Goal: Transaction & Acquisition: Purchase product/service

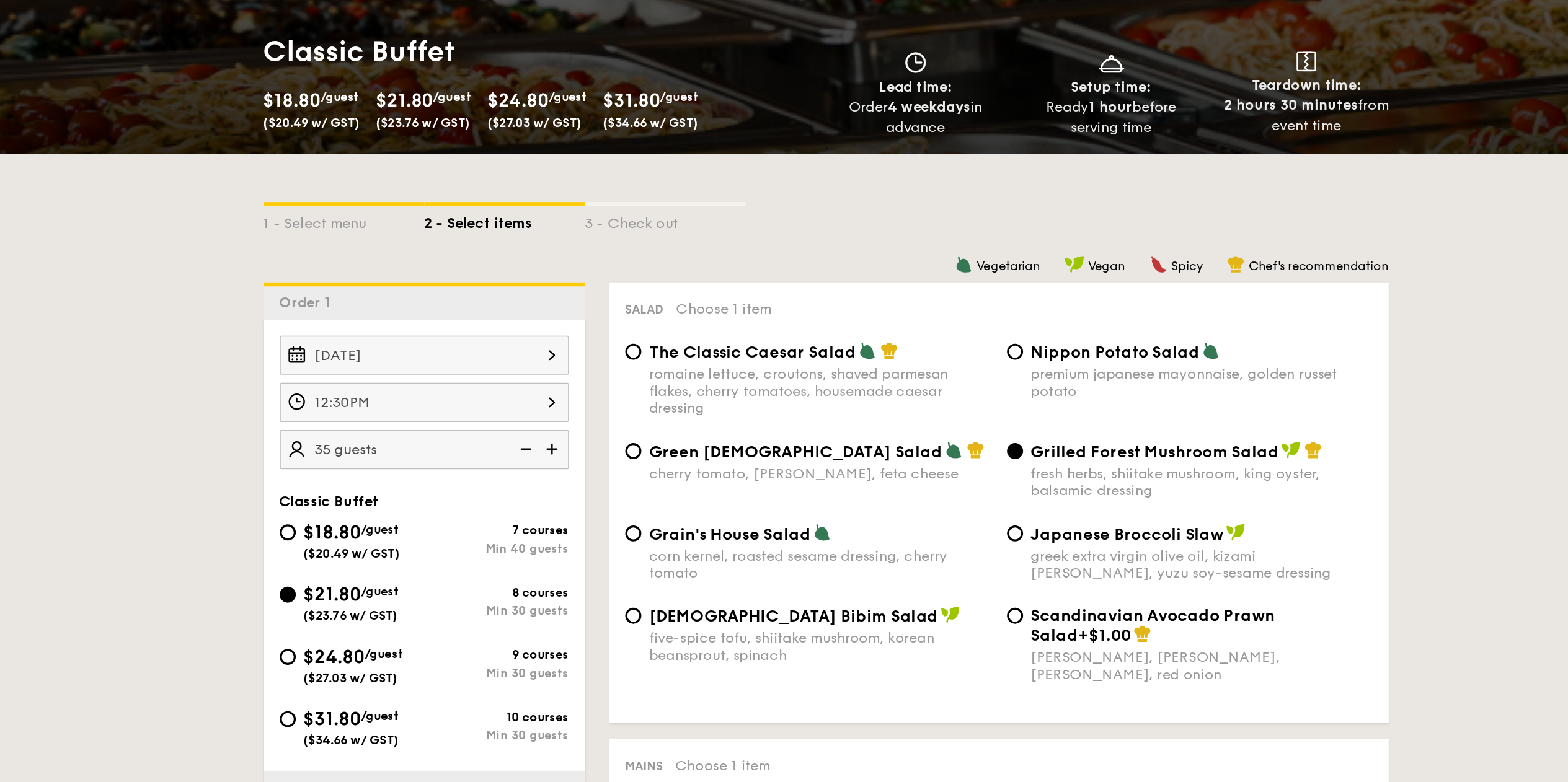
click at [961, 240] on strong "1 hour" at bounding box center [960, 241] width 27 height 11
click at [782, 325] on div "1 - Select menu 2 - Select items 3 - Check out" at bounding box center [784, 310] width 694 height 79
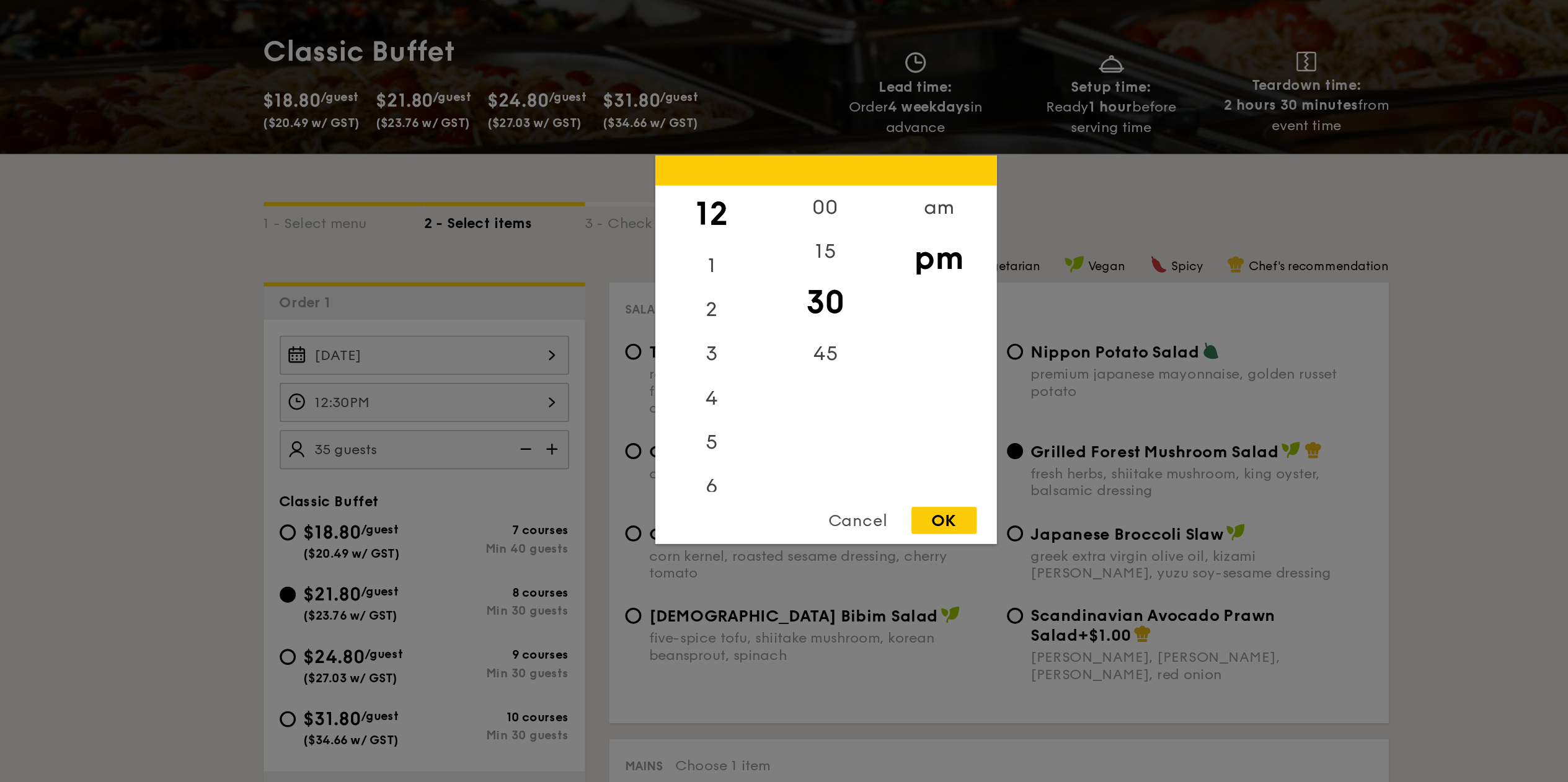
click at [564, 416] on div "12:30PM 12 1 2 3 4 5 6 7 8 9 10 11 00 15 30 45 am pm Cancel OK" at bounding box center [536, 424] width 178 height 24
click at [784, 314] on div "00" at bounding box center [784, 308] width 70 height 36
click at [787, 335] on div "15" at bounding box center [784, 344] width 70 height 36
click at [843, 492] on div "OK" at bounding box center [857, 496] width 40 height 17
type input "12:15PM"
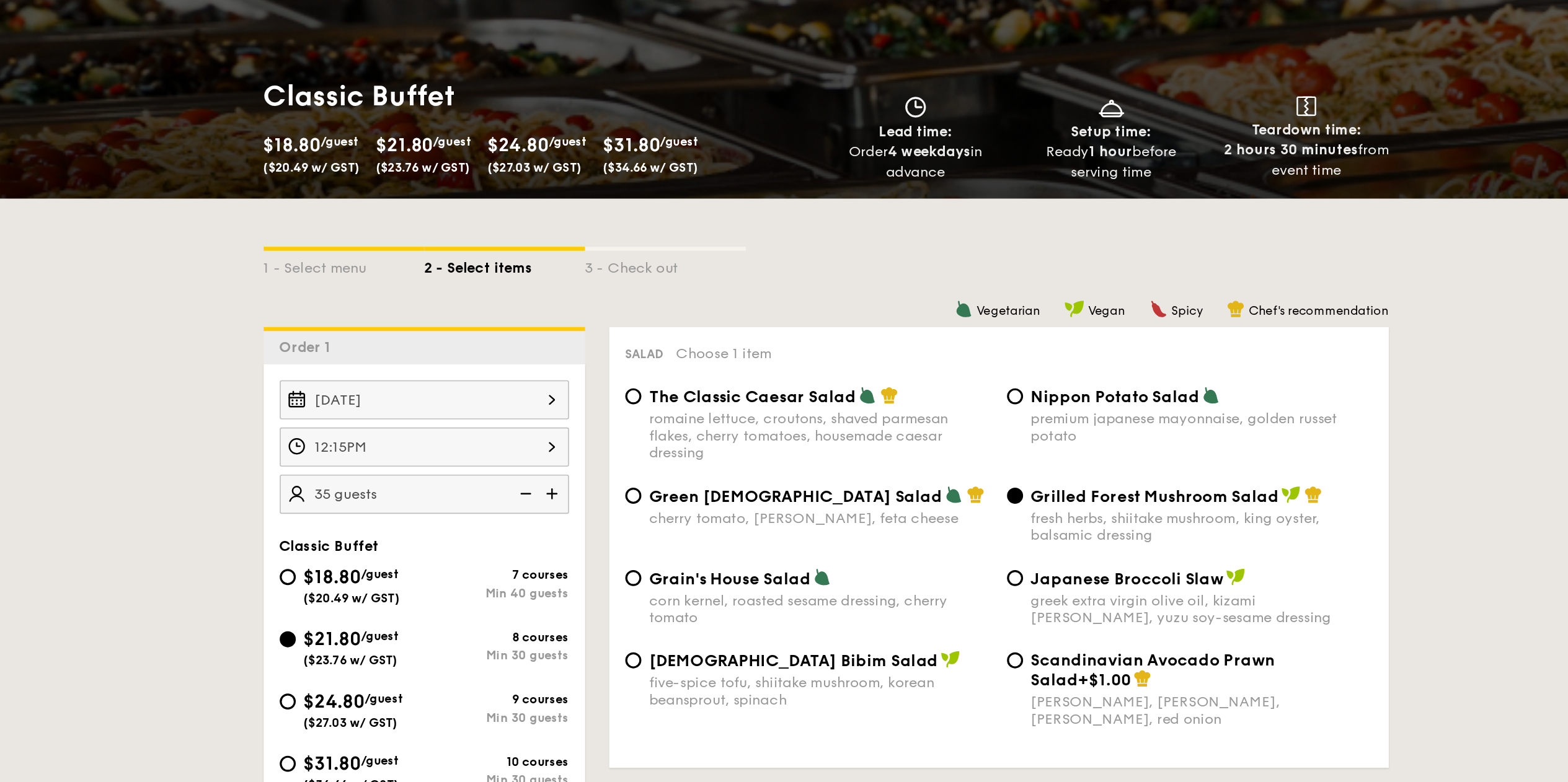
scroll to position [98, 0]
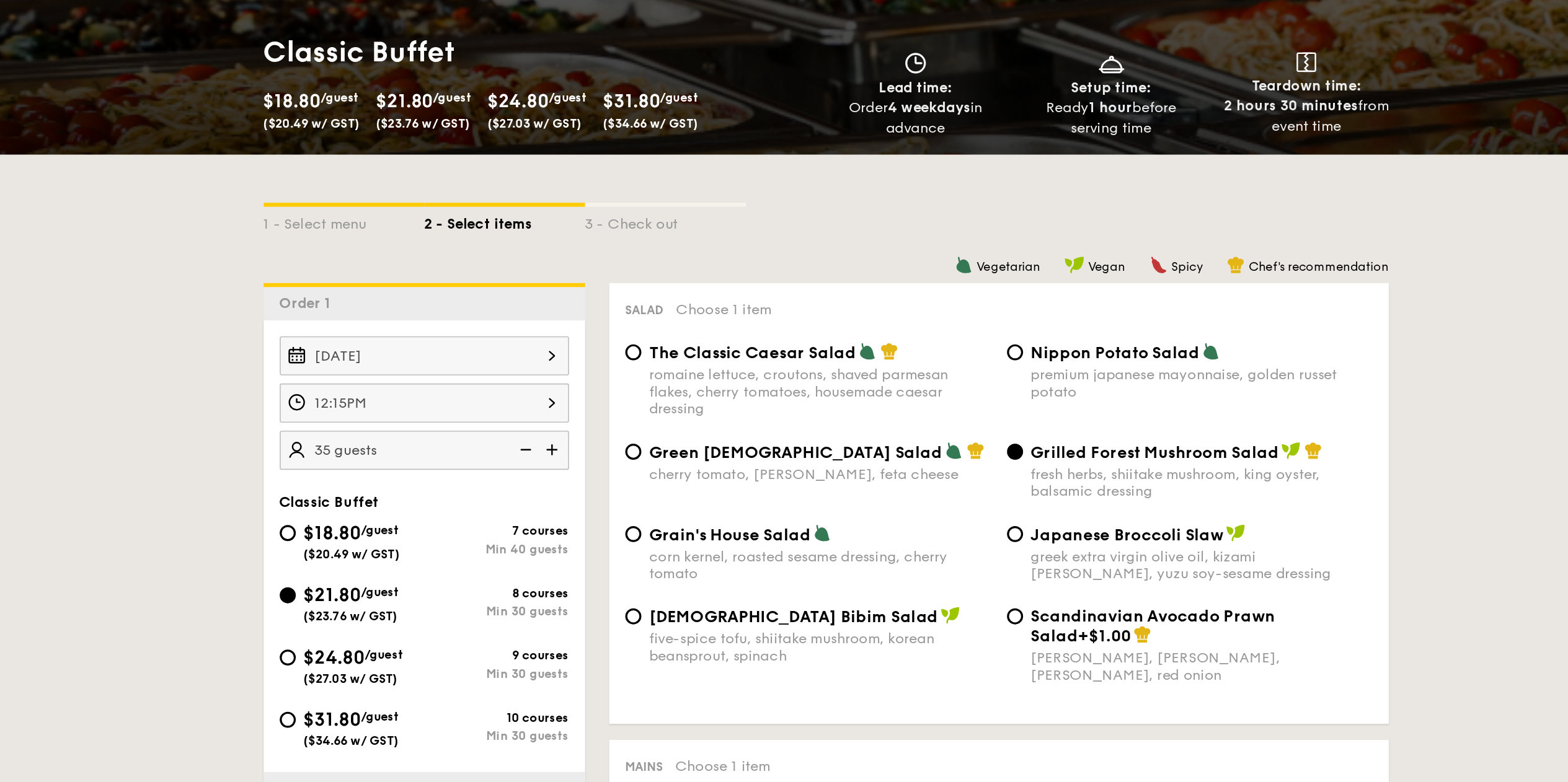
click at [908, 288] on div "Nippon Potato Salad premium japanese mayonnaise, golden russet potato" at bounding box center [1008, 306] width 235 height 36
click at [903, 291] on input "Nippon Potato Salad premium japanese mayonnaise, golden russet potato" at bounding box center [901, 294] width 10 height 10
radio input "true"
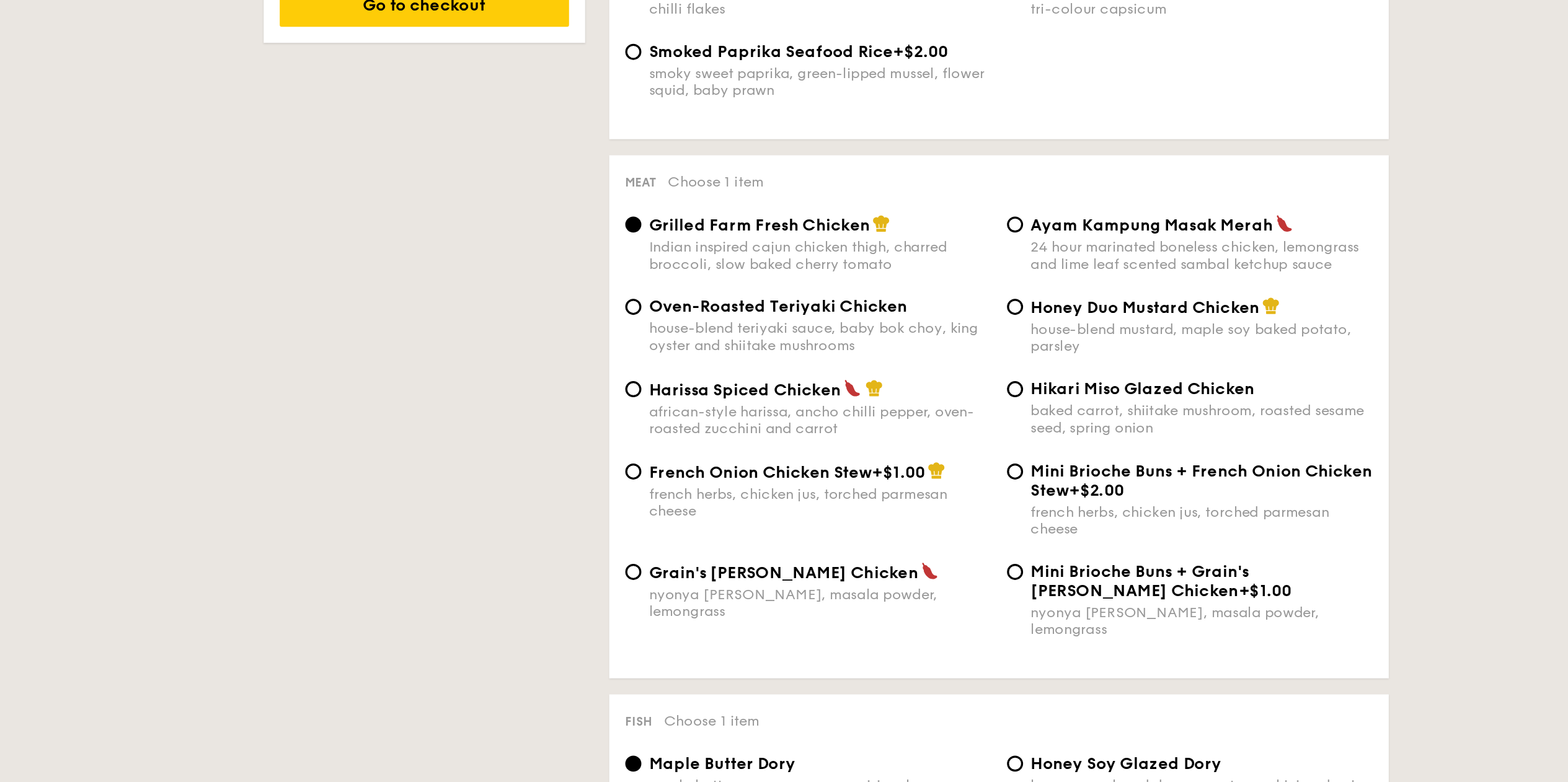
scroll to position [710, 0]
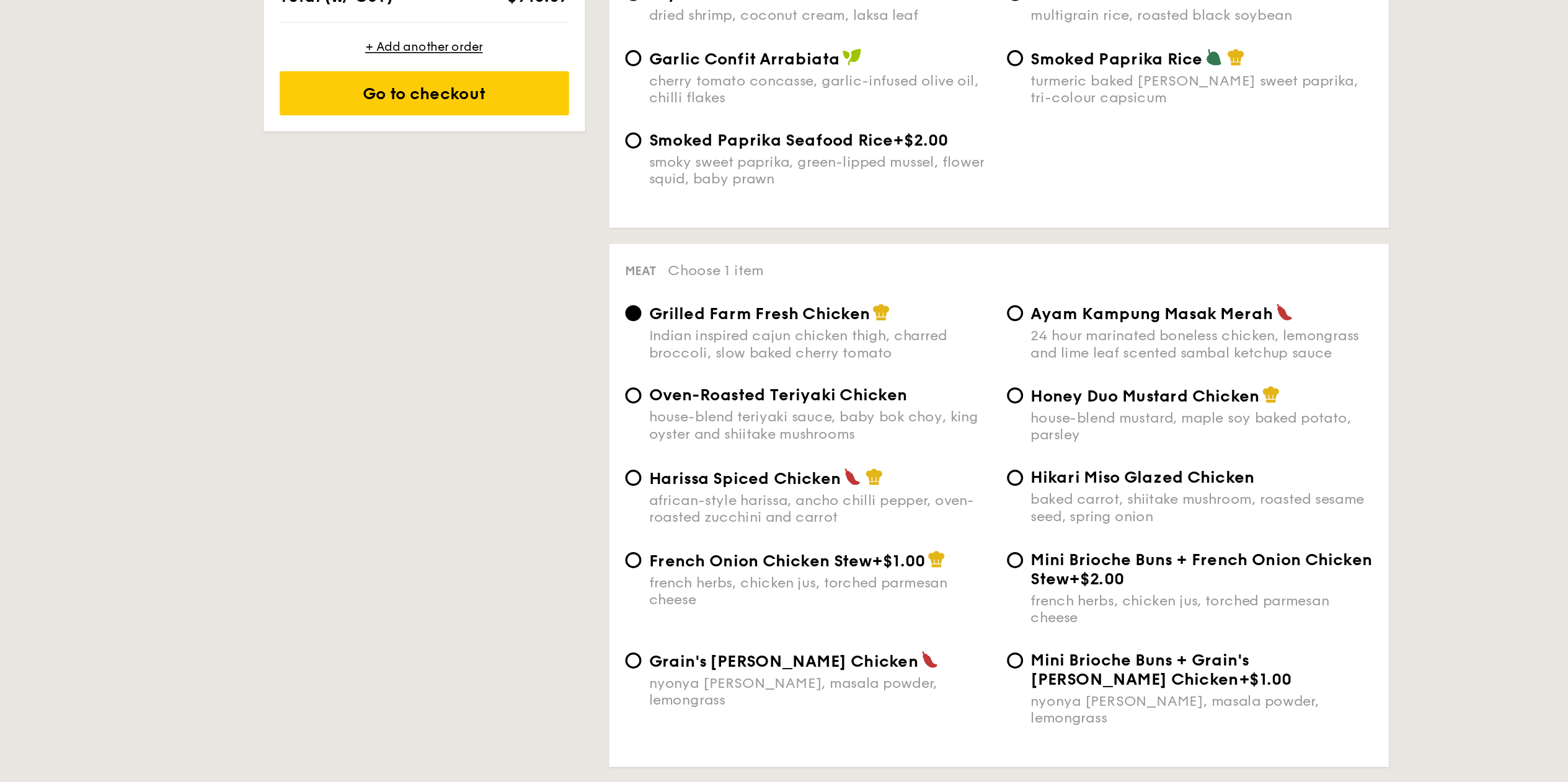
click at [697, 328] on div "house-blend teriyaki sauce, baby bok choy, king oyster and shiitake mushrooms" at bounding box center [780, 332] width 211 height 21
click at [670, 319] on input "Oven-Roasted Teriyaki Chicken house-blend teriyaki sauce, baby bok choy, king o…" at bounding box center [666, 314] width 10 height 10
radio input "true"
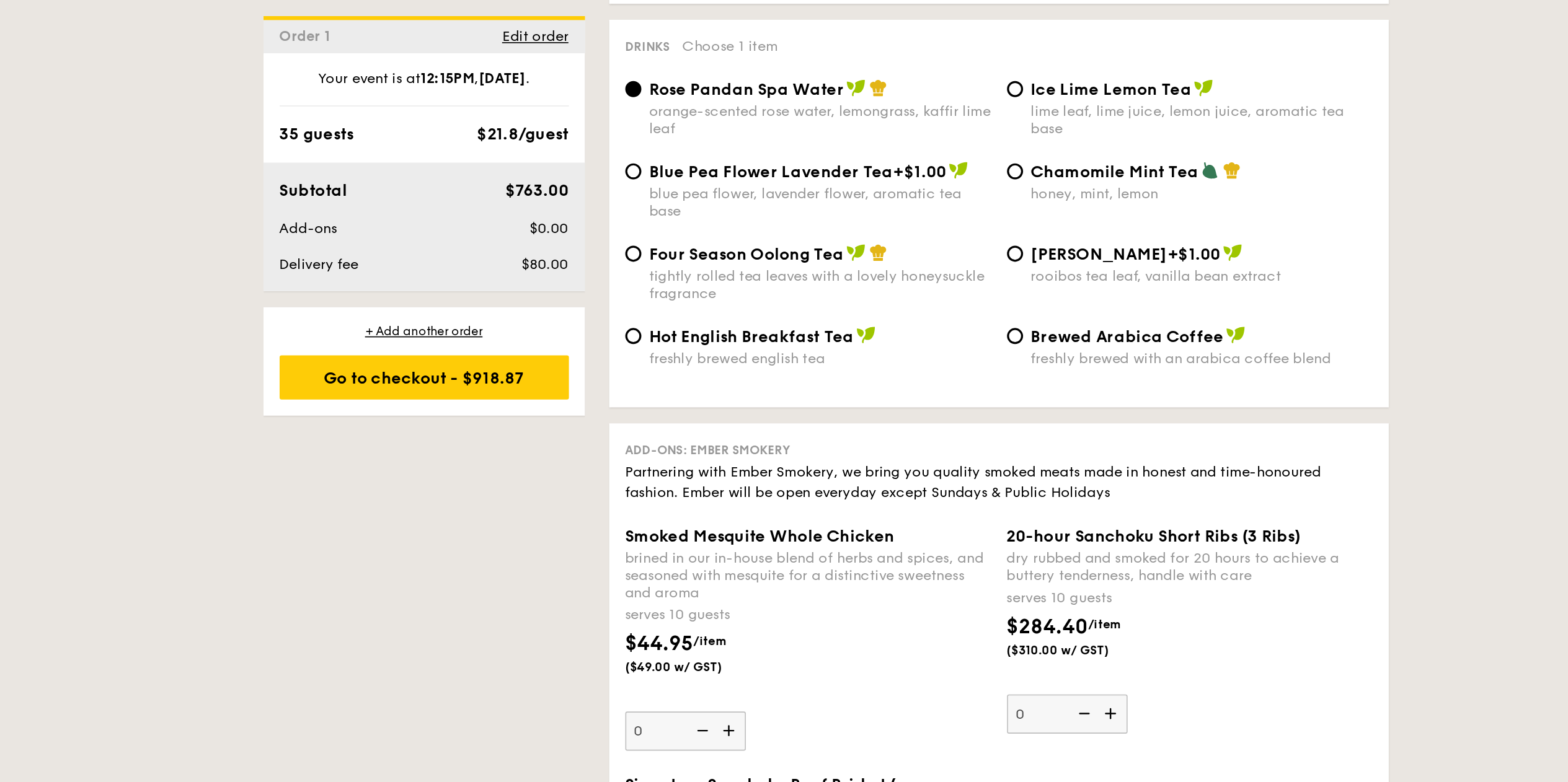
scroll to position [2393, 0]
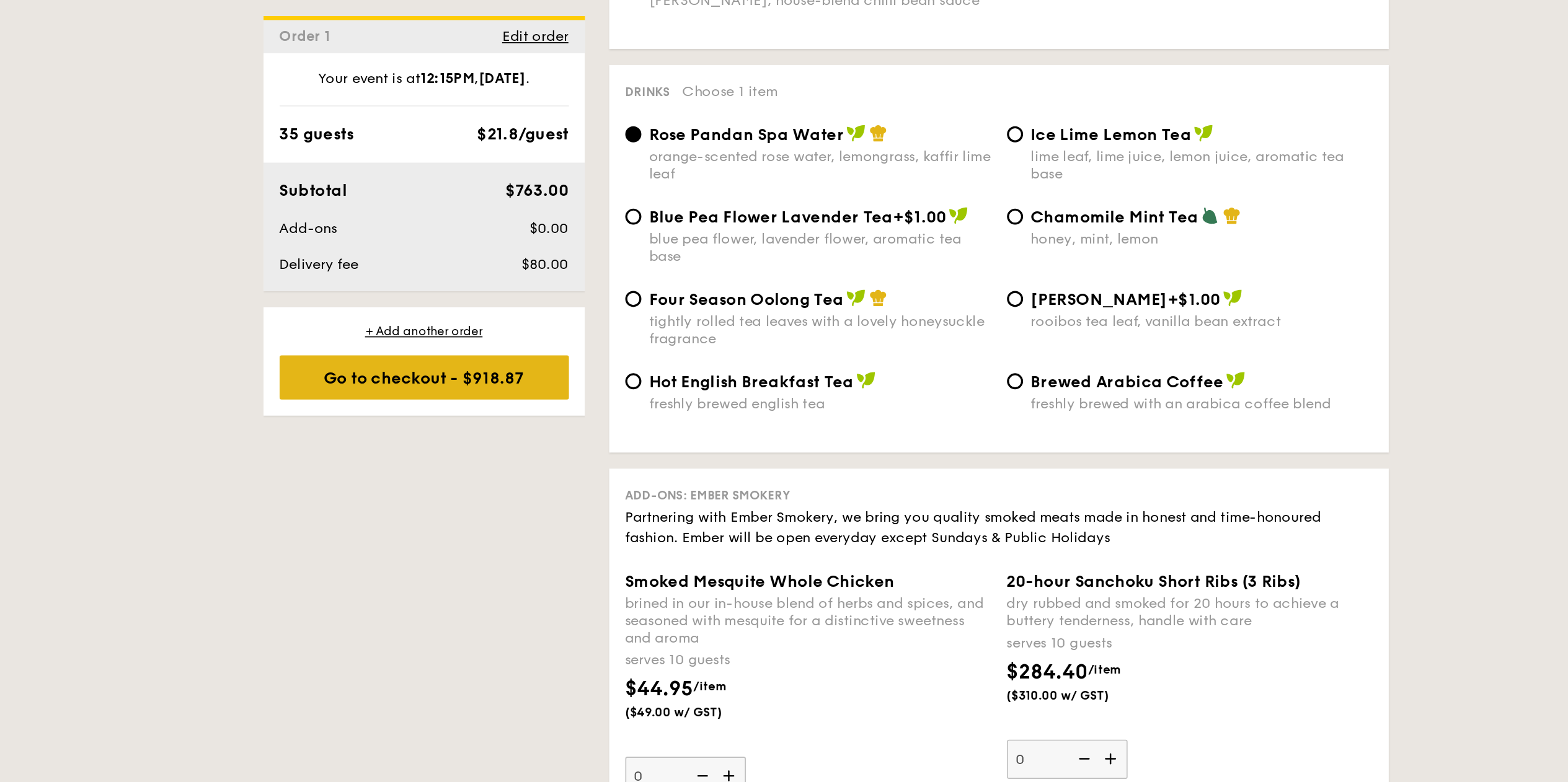
click at [487, 239] on div "Go to checkout - $918.87" at bounding box center [536, 233] width 178 height 27
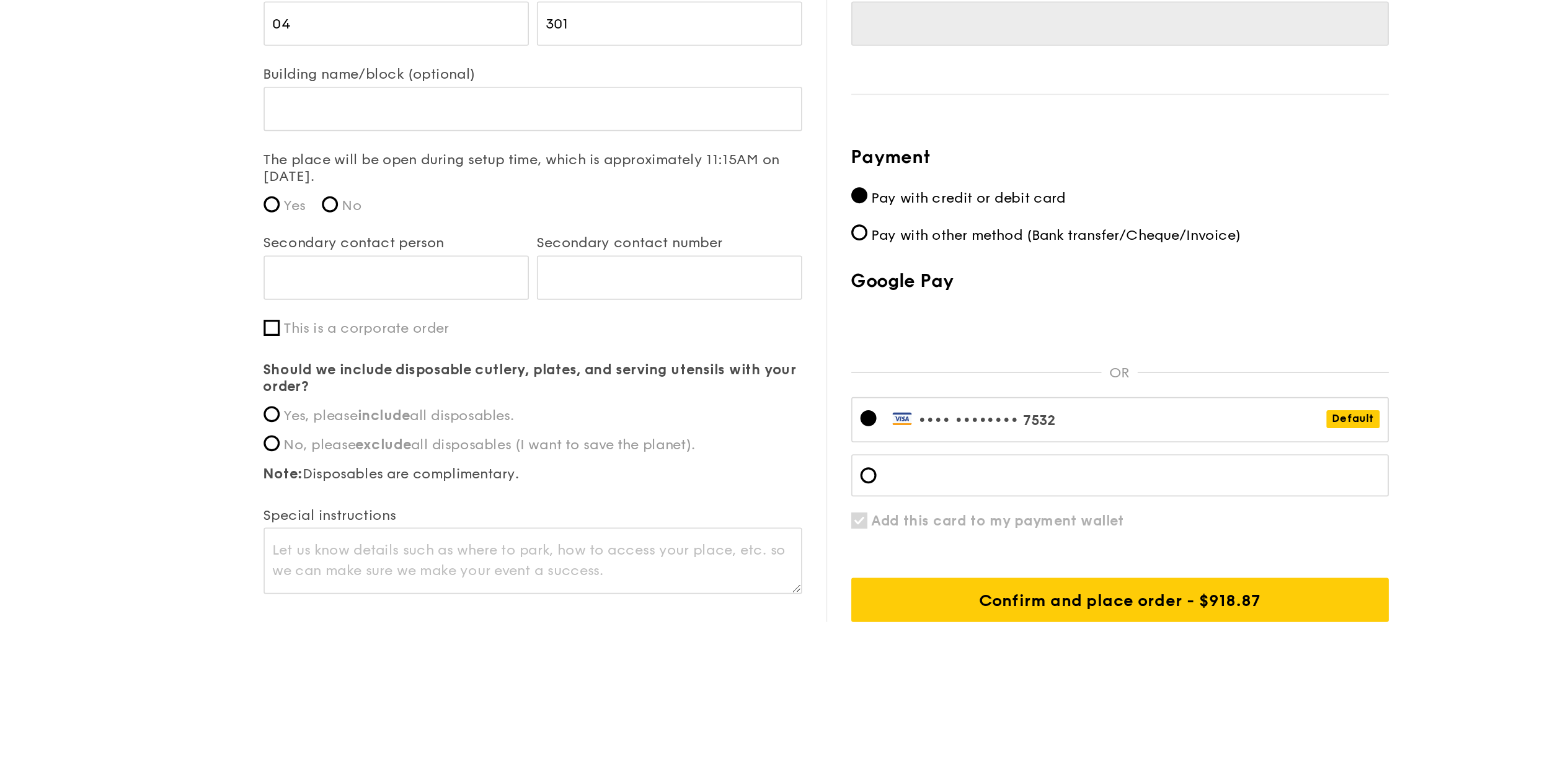
scroll to position [641, 0]
click at [952, 439] on span "Pay with other method (Bank transfer/Cheque/Invoice)" at bounding box center [926, 444] width 228 height 11
click at [810, 438] on input "Pay with other method (Bank transfer/Cheque/Invoice)" at bounding box center [805, 442] width 10 height 10
radio input "true"
click at [826, 422] on span "Pay with credit or debit card" at bounding box center [872, 421] width 120 height 11
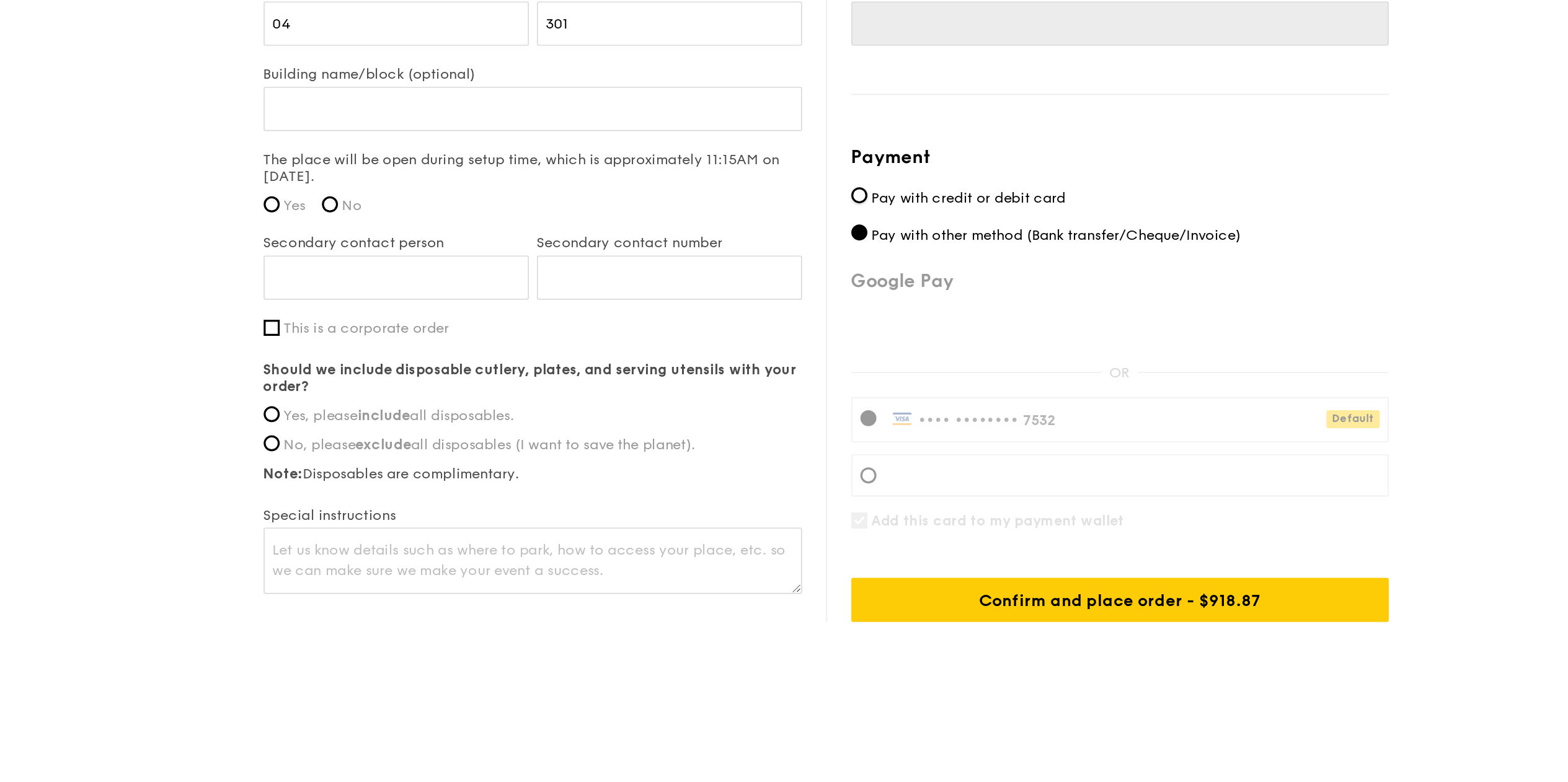
click at [810, 422] on input "Pay with credit or debit card" at bounding box center [805, 419] width 10 height 10
radio input "true"
click at [456, 555] on span "Yes, please include all disposables." at bounding box center [521, 555] width 142 height 11
click at [447, 555] on input "Yes, please include all disposables." at bounding box center [442, 555] width 10 height 10
radio input "true"
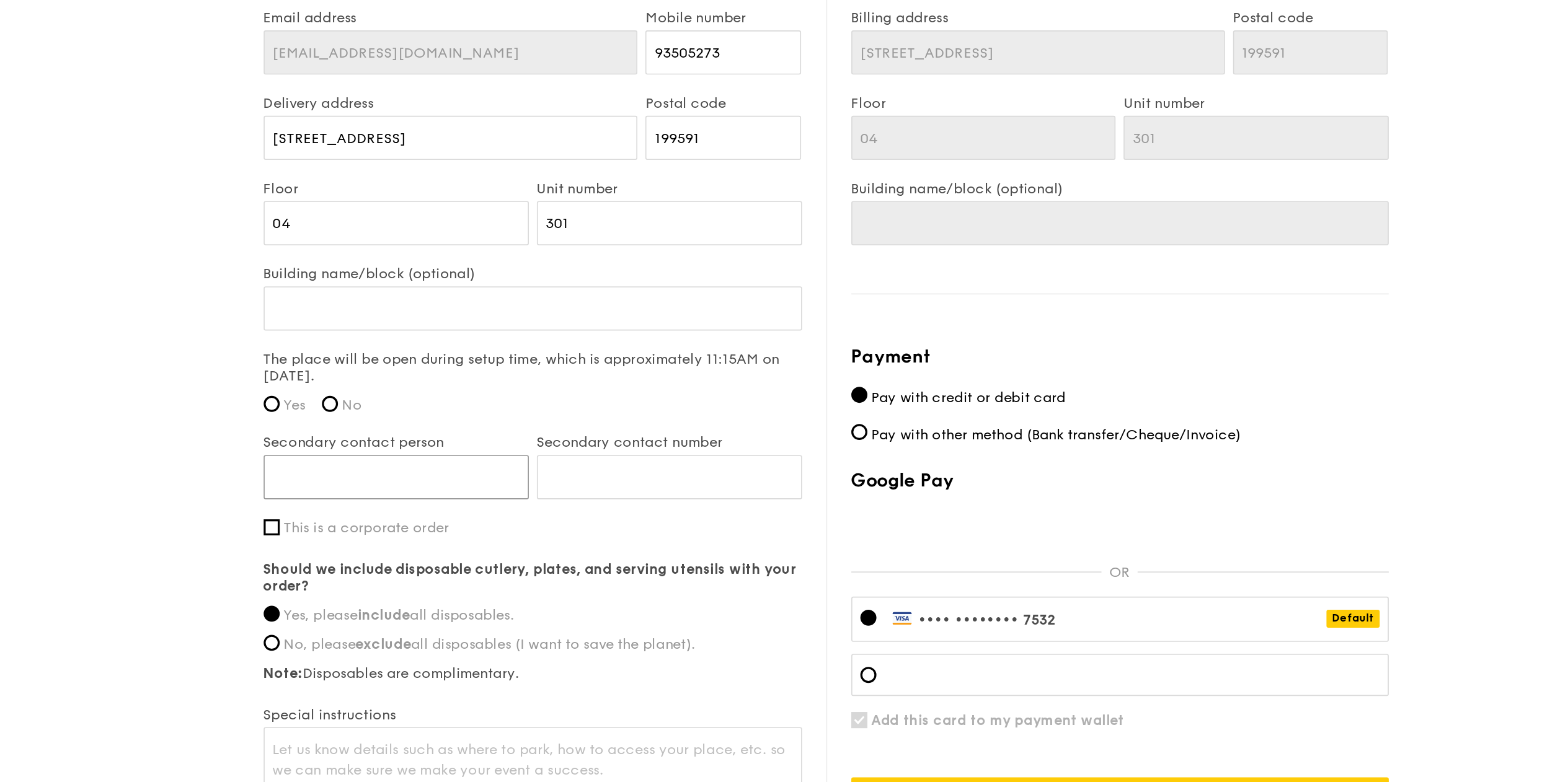
click at [459, 469] on input "Secondary contact person" at bounding box center [518, 470] width 163 height 27
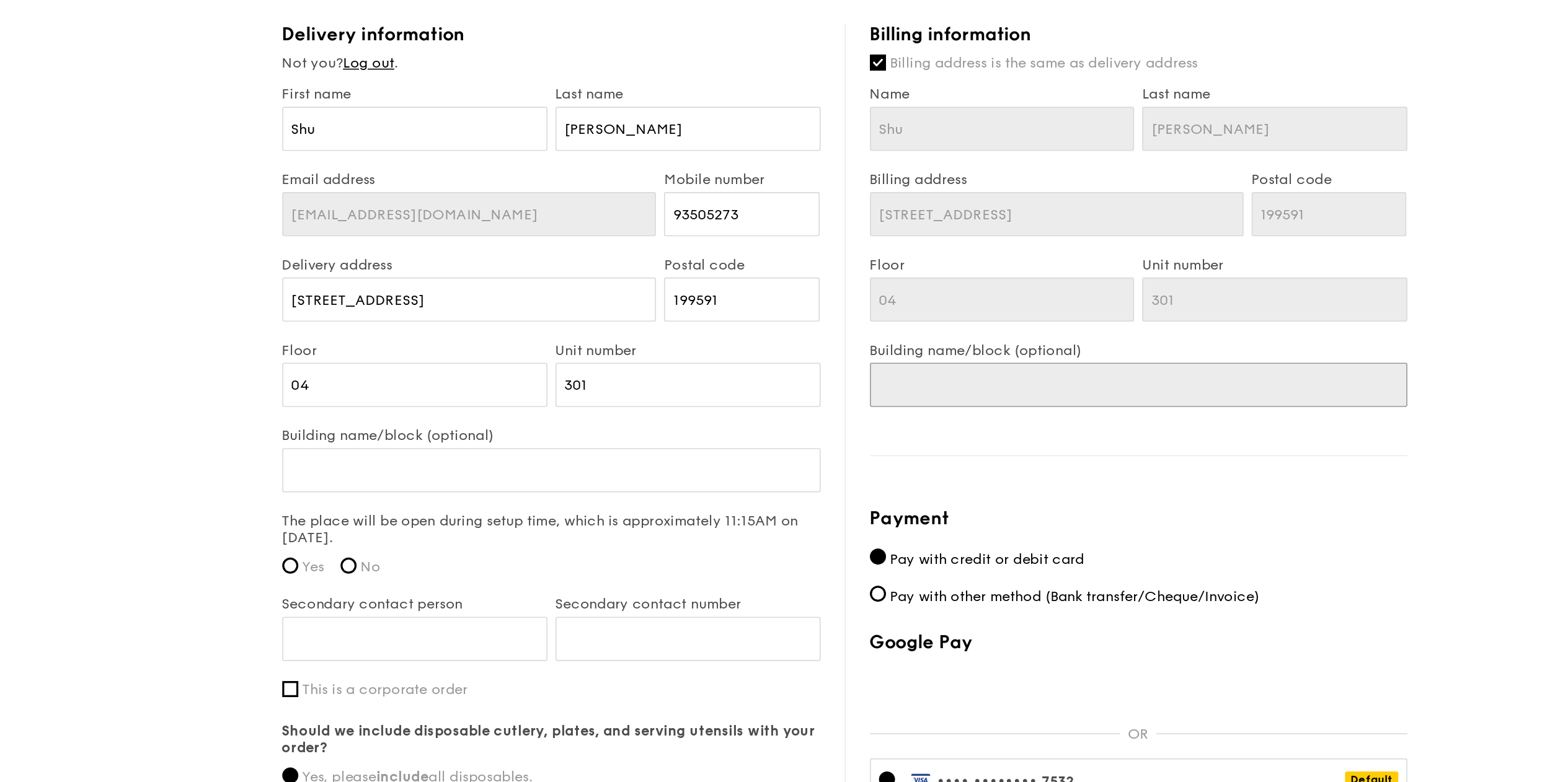
click at [835, 309] on input "Building name/block (optional)" at bounding box center [965, 314] width 332 height 27
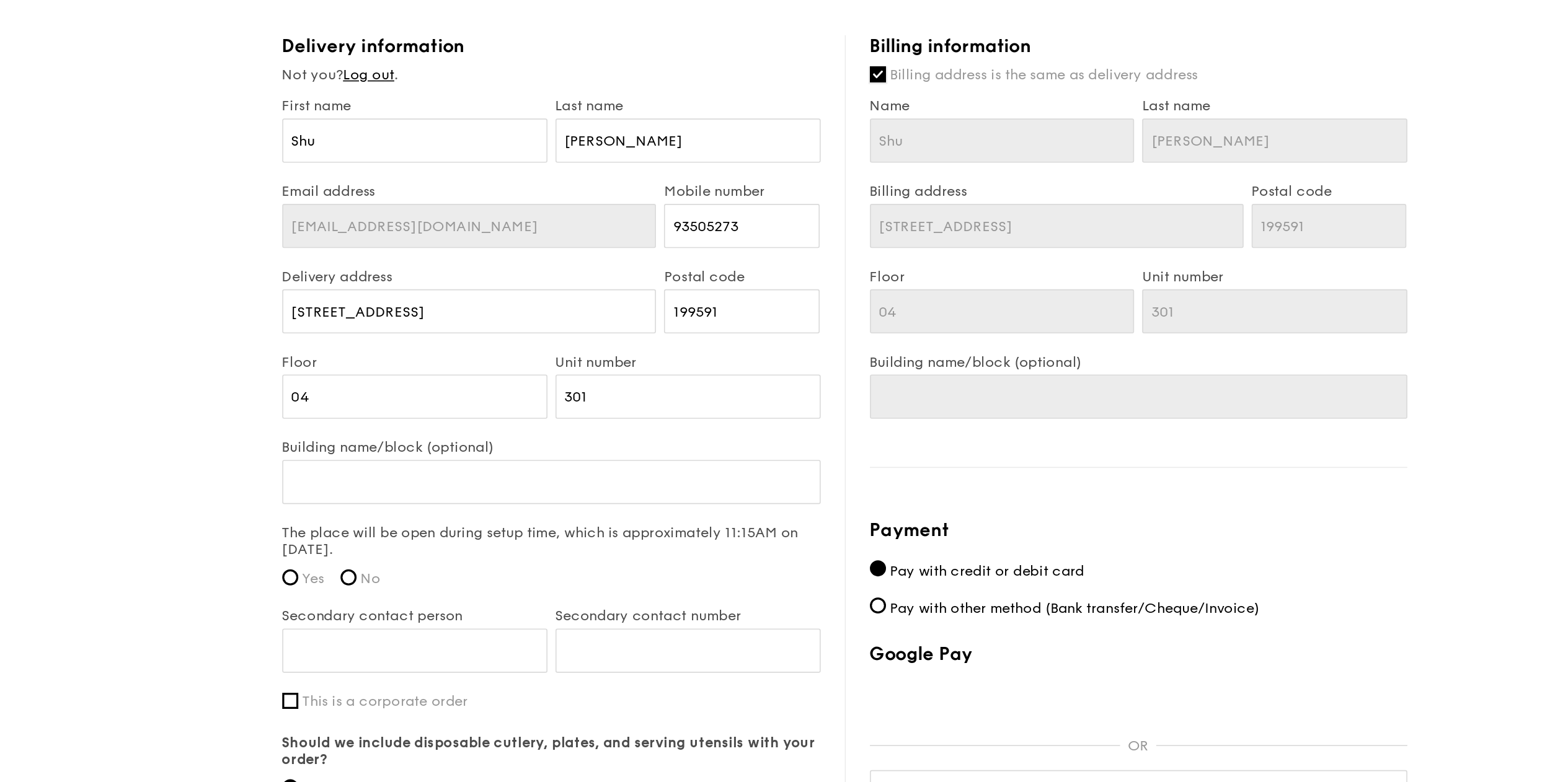
click at [804, 114] on input "Billing address is the same as delivery address" at bounding box center [805, 115] width 10 height 10
checkbox input "false"
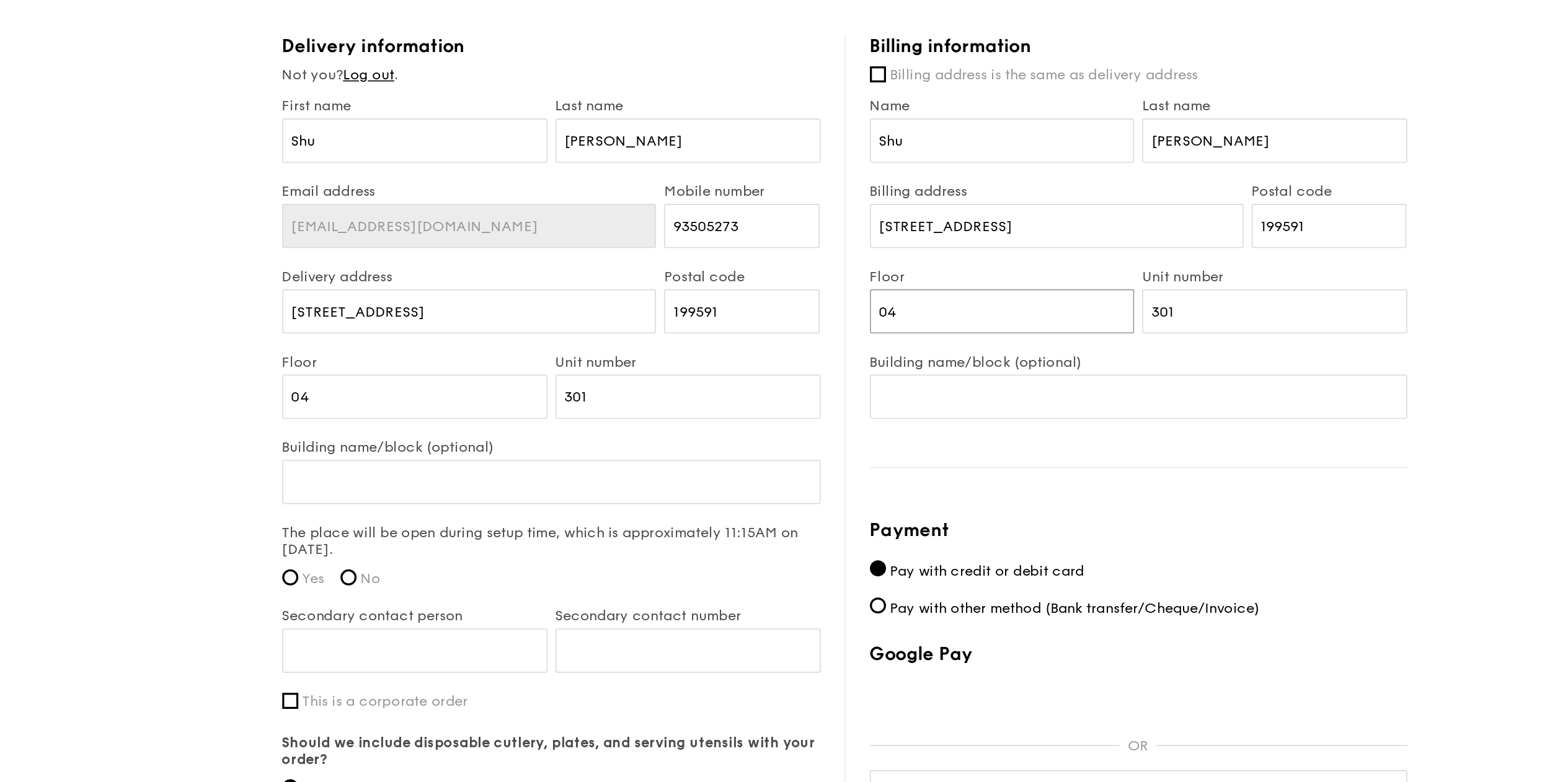
click at [828, 250] on input "04" at bounding box center [881, 261] width 163 height 27
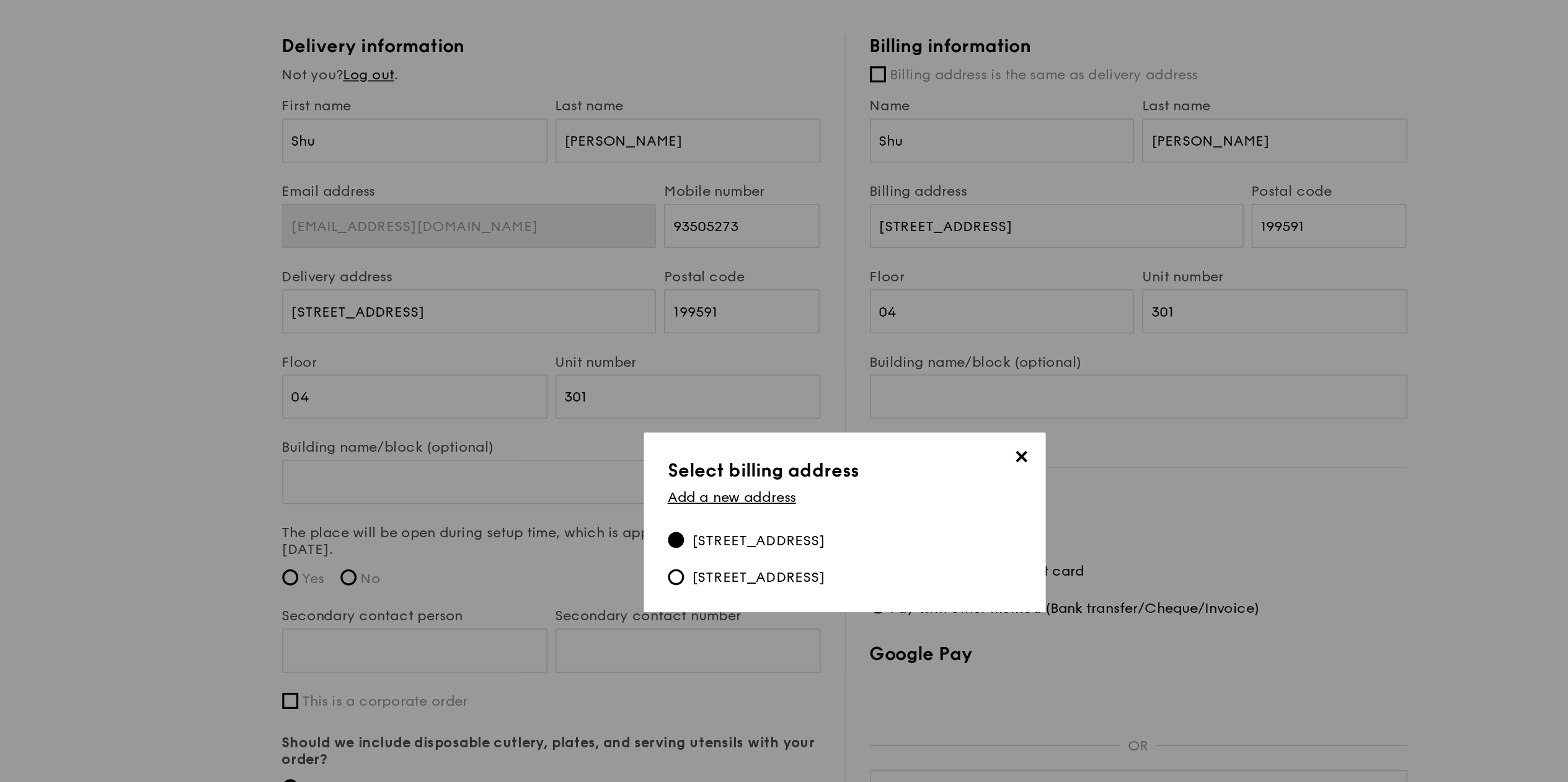
click at [770, 427] on div "7500A Beach Road, 199591" at bounding box center [731, 425] width 83 height 12
click at [685, 427] on input "7500A Beach Road, 199591" at bounding box center [680, 425] width 10 height 10
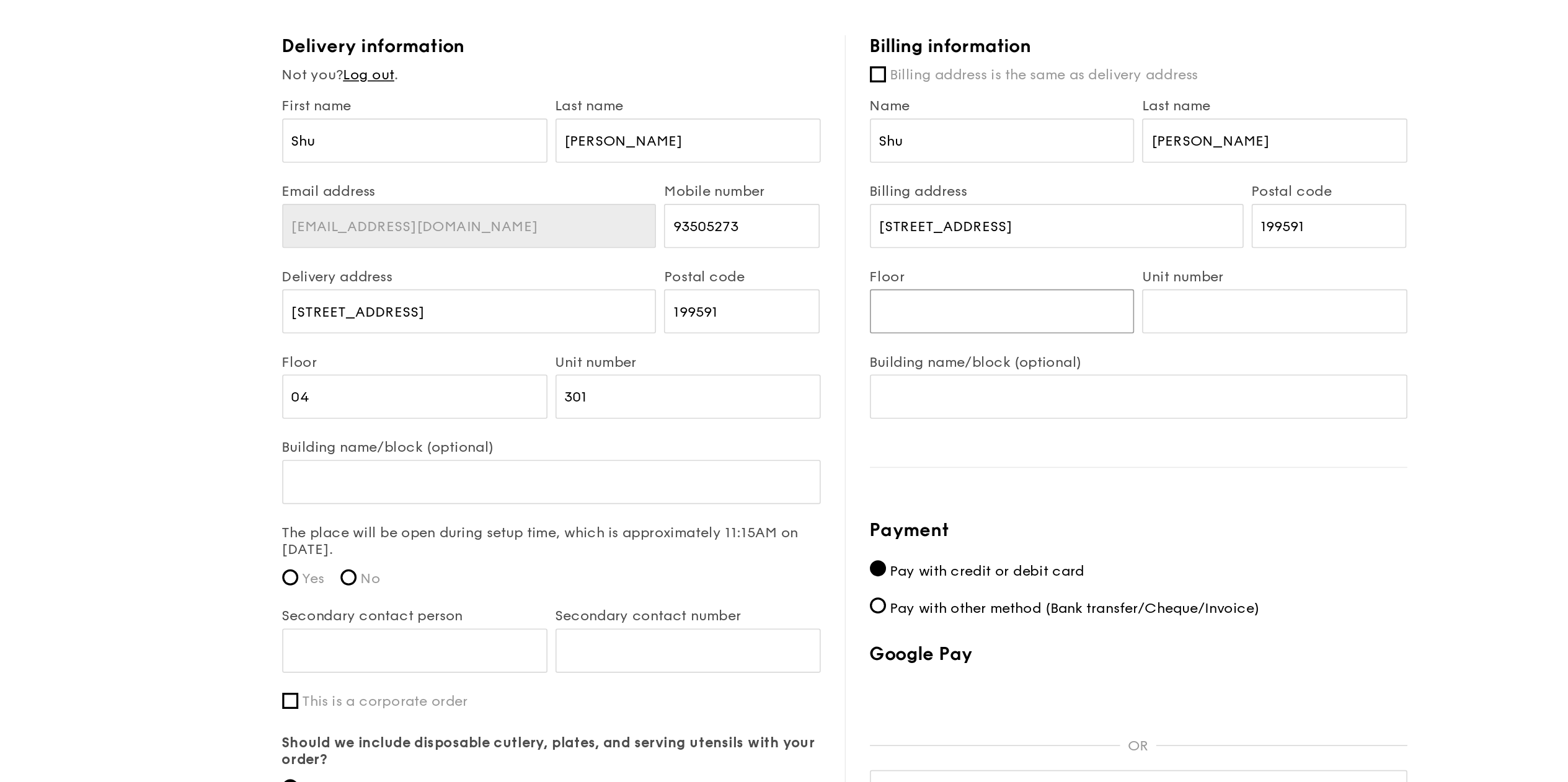
click at [882, 262] on input "Floor" at bounding box center [881, 261] width 163 height 27
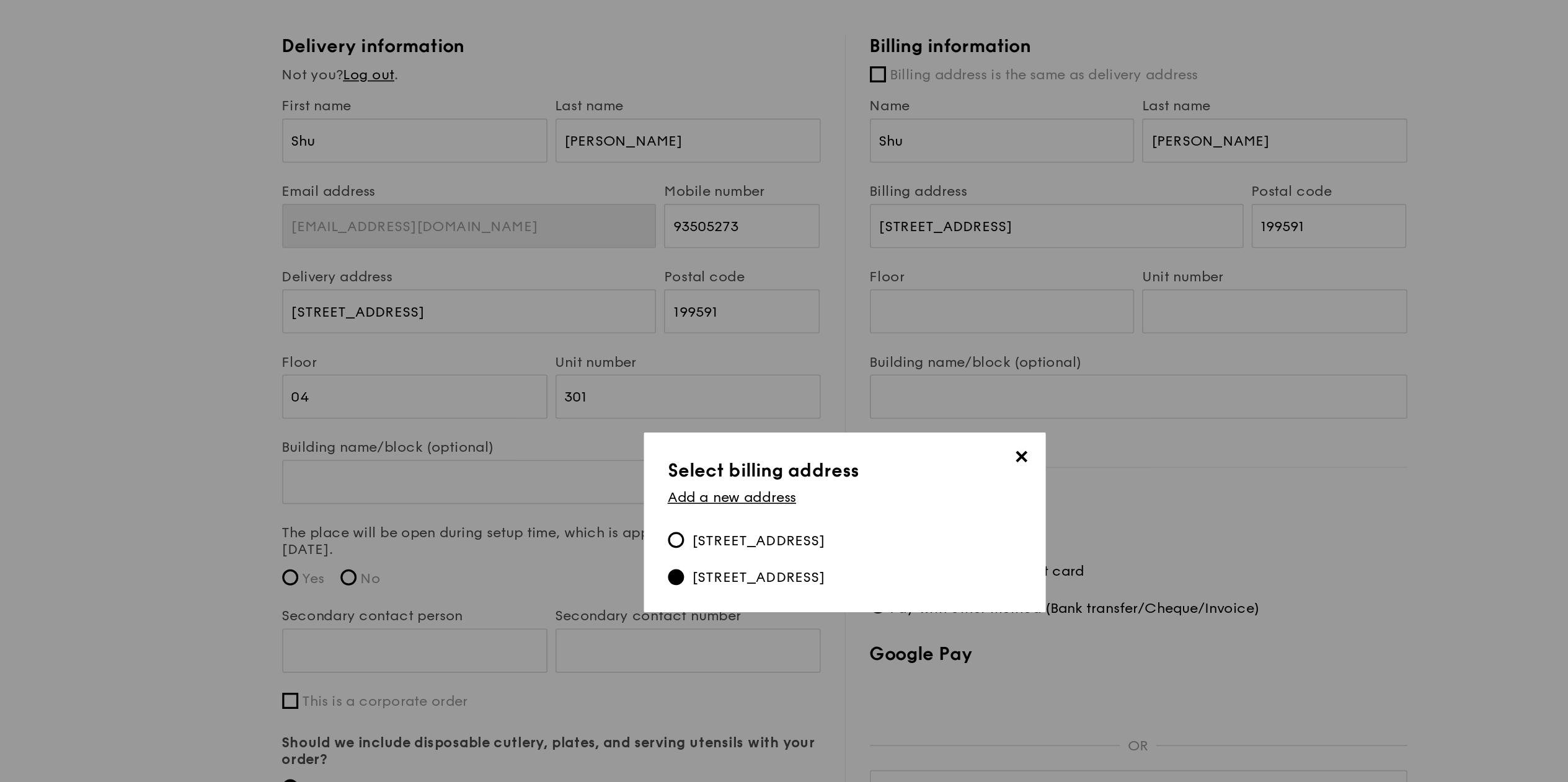
click at [890, 349] on span "✕" at bounding box center [893, 353] width 17 height 17
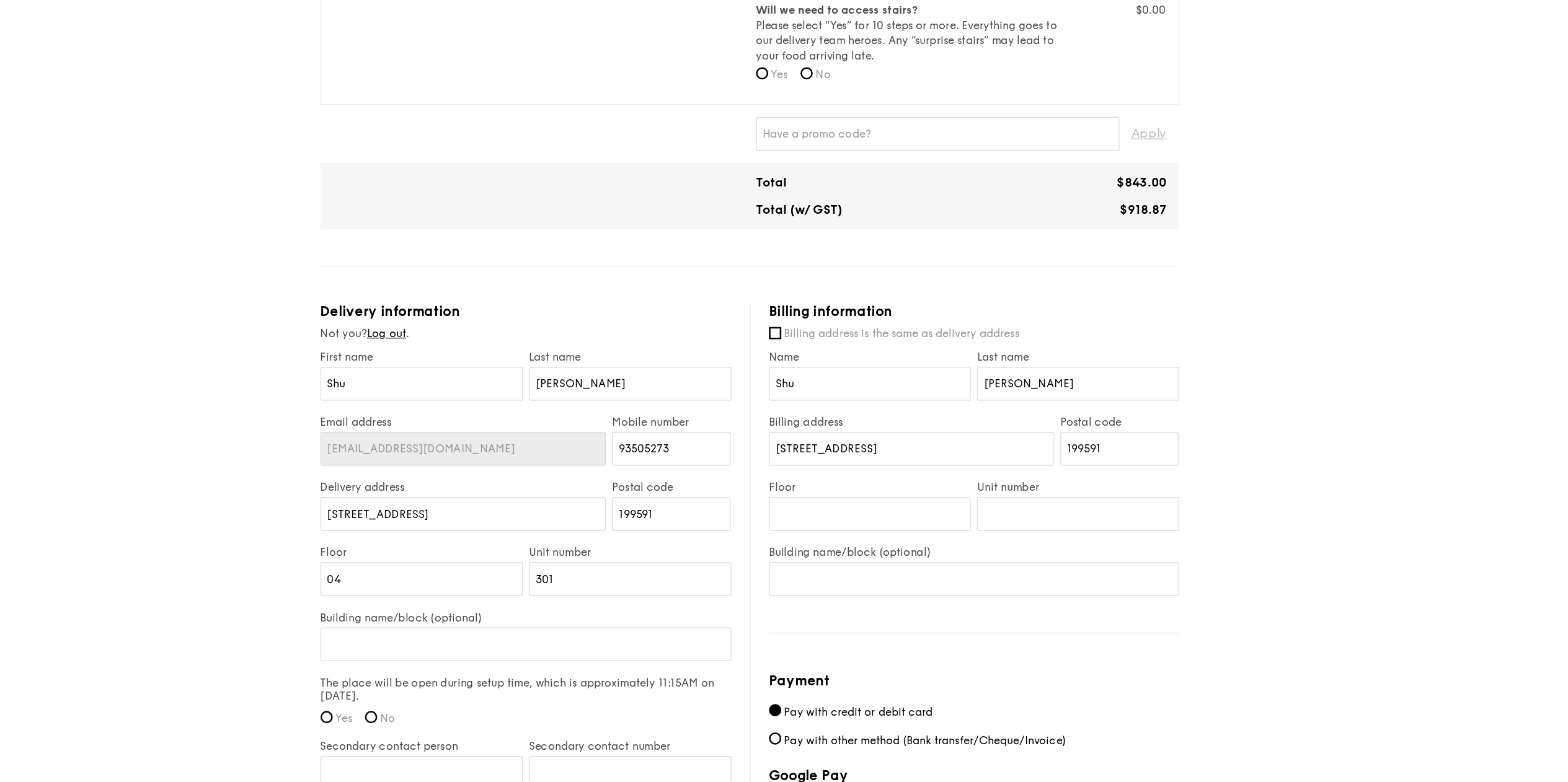
scroll to position [0, 0]
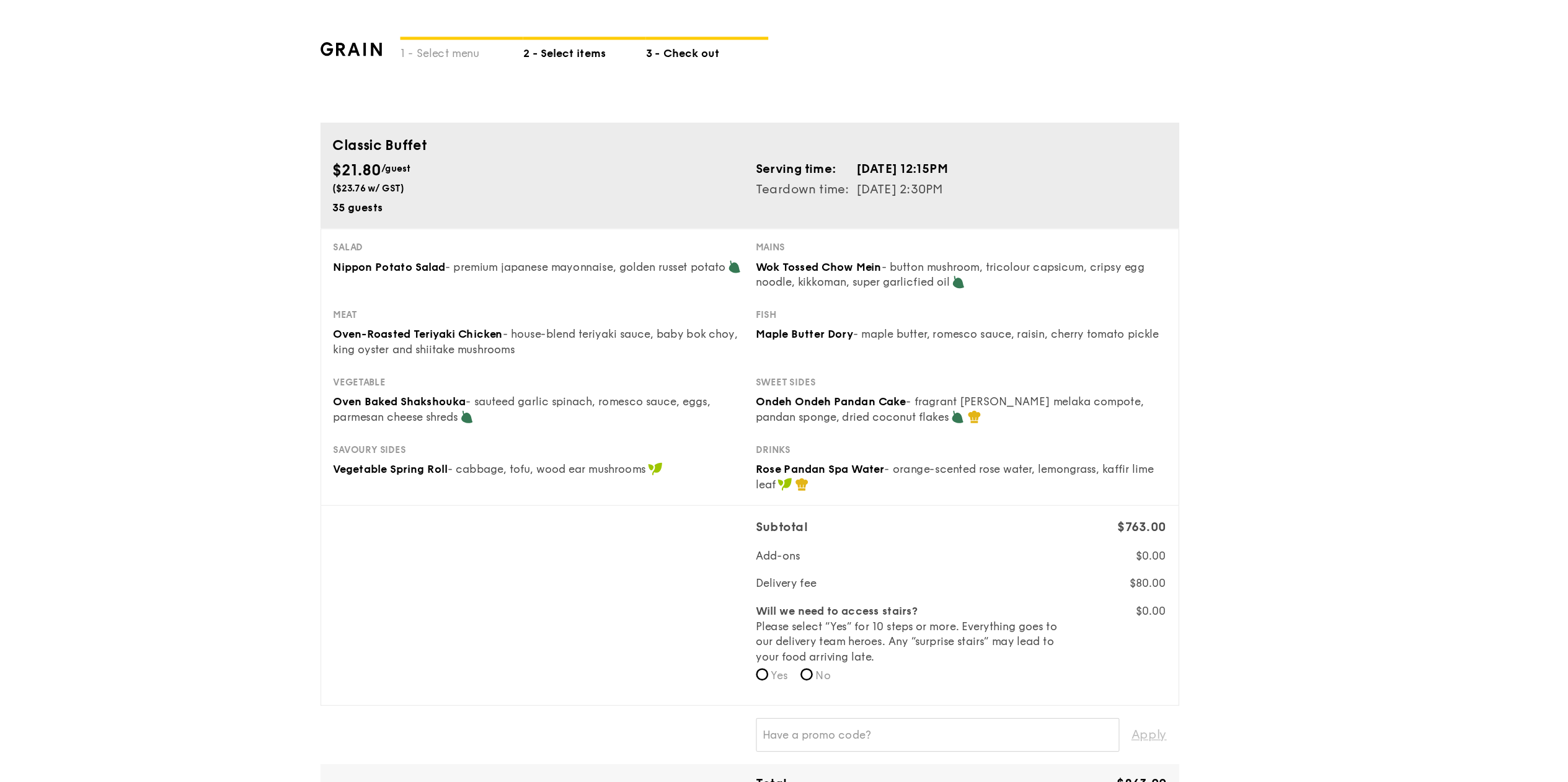
click at [634, 43] on div "2 - Select items" at bounding box center [651, 41] width 99 height 17
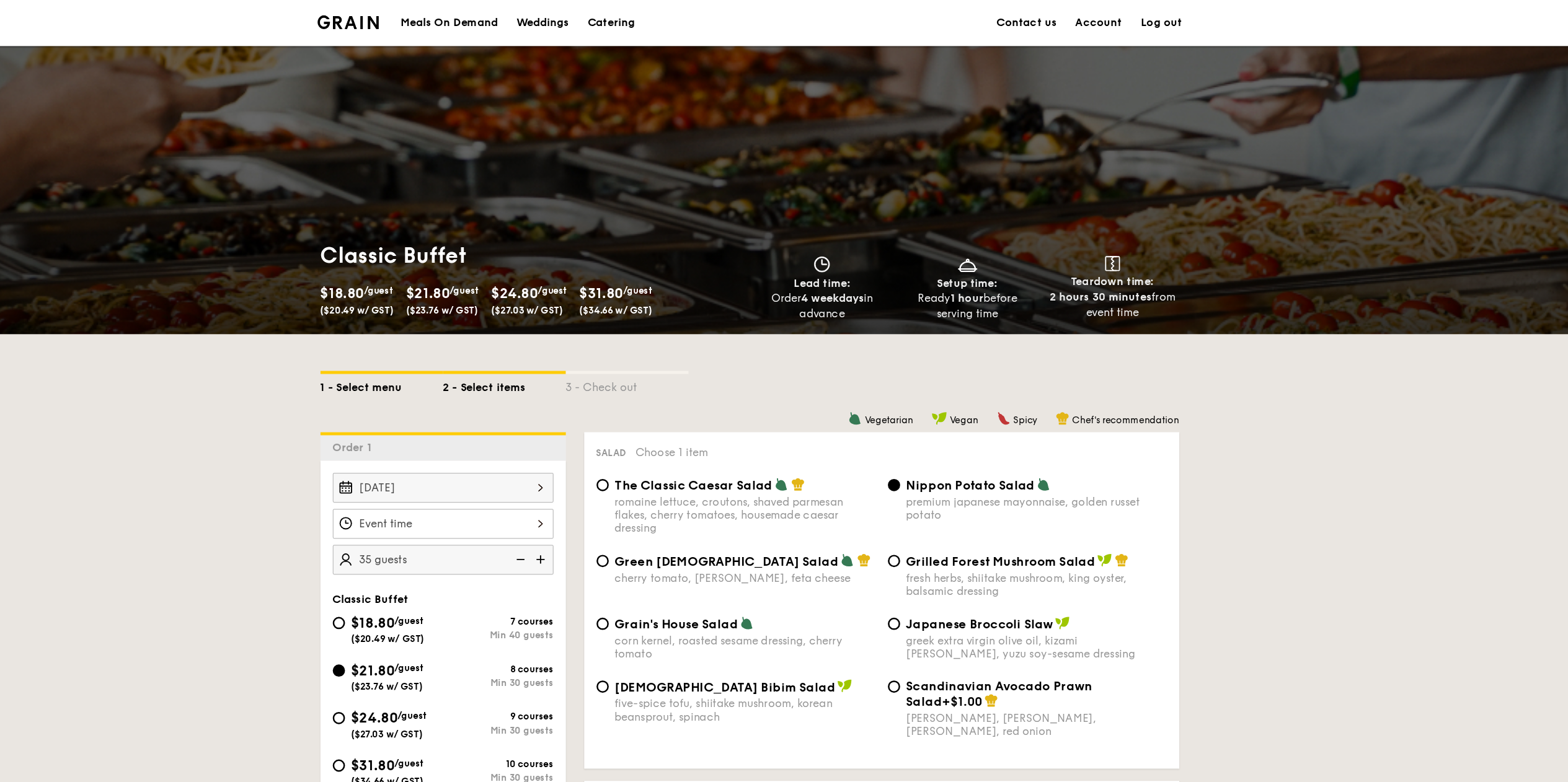
click at [494, 303] on div "1 - Select menu" at bounding box center [486, 311] width 99 height 17
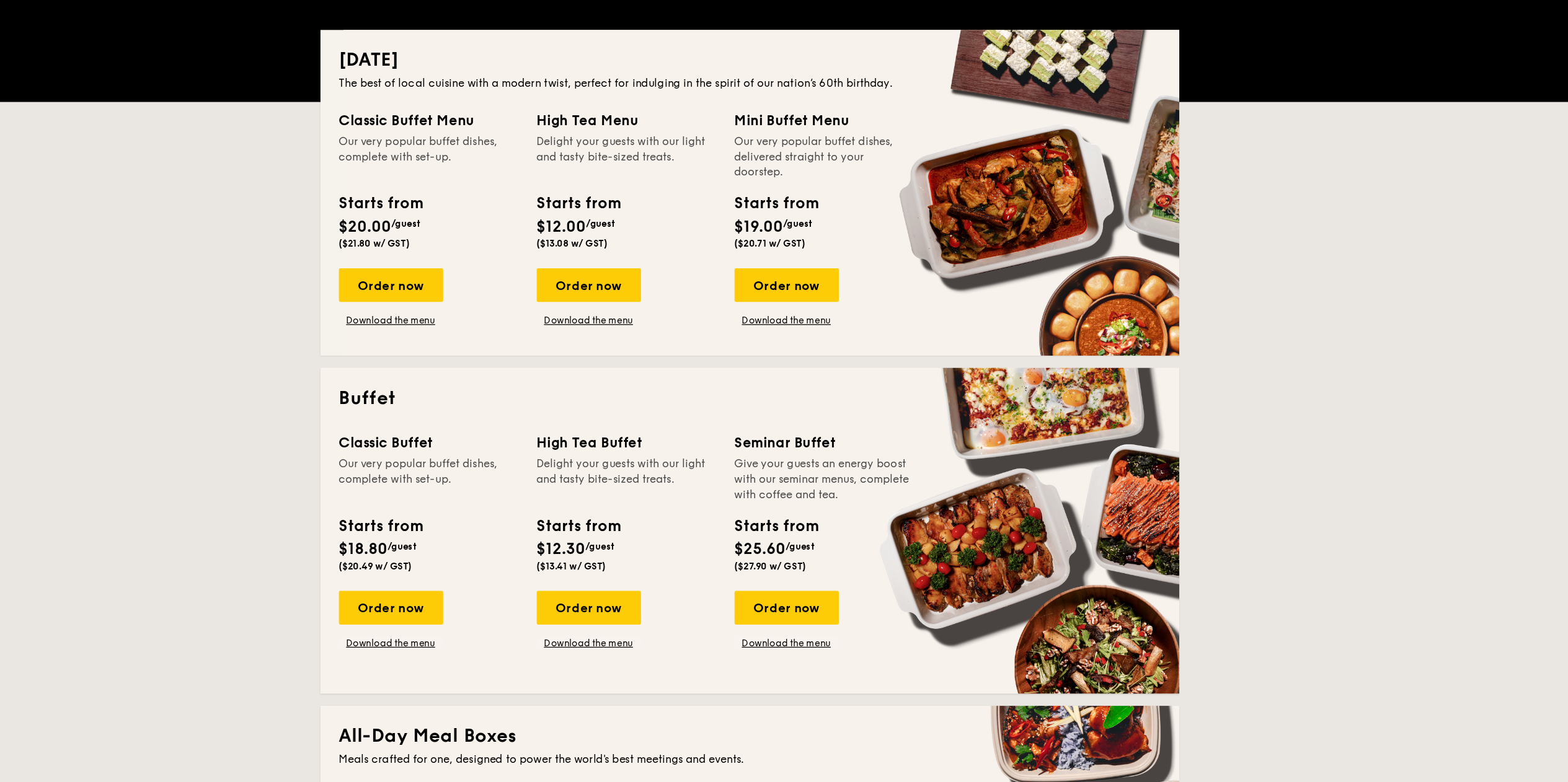
scroll to position [117, 0]
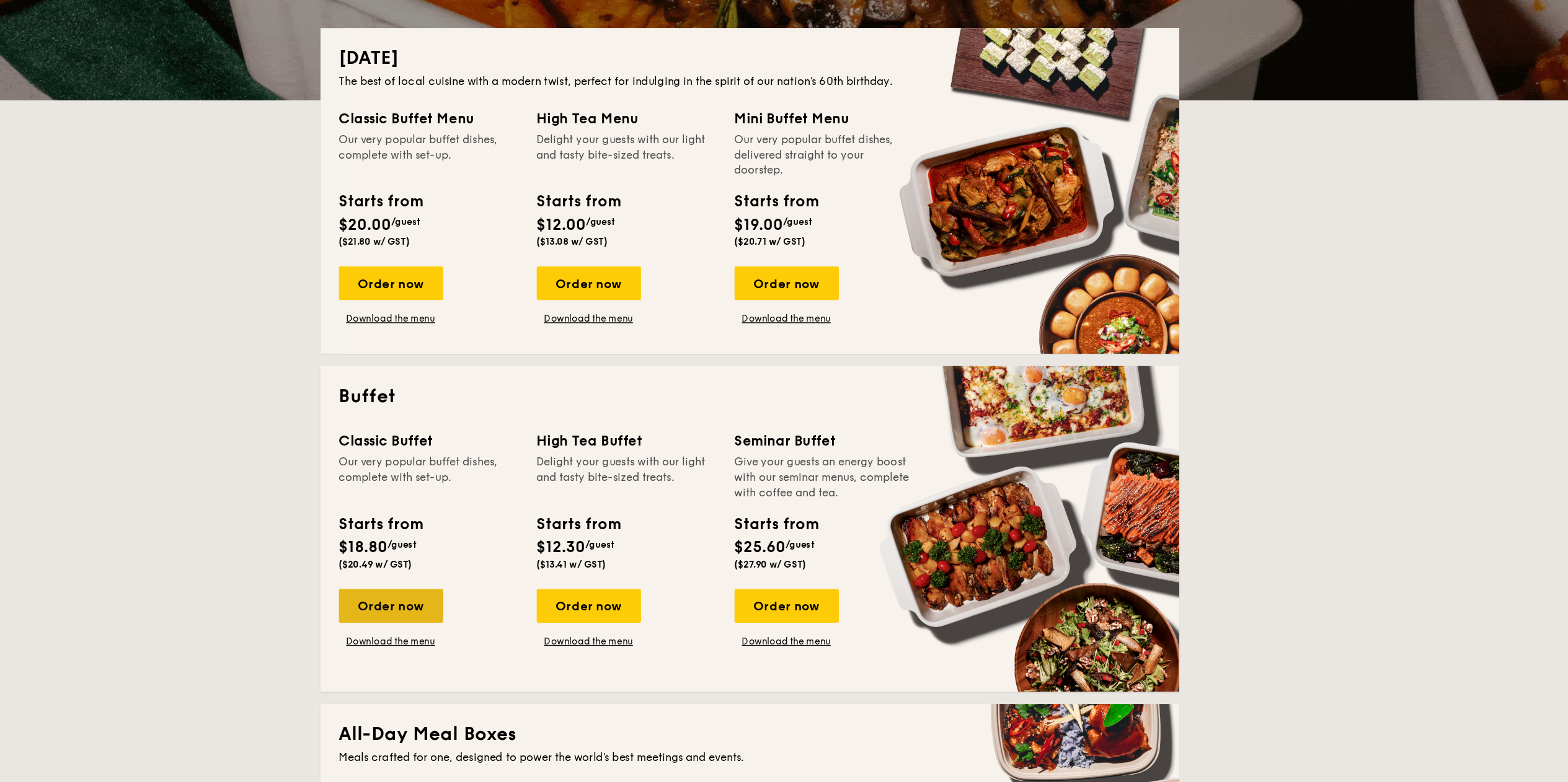
click at [508, 650] on div "Order now" at bounding box center [494, 640] width 84 height 27
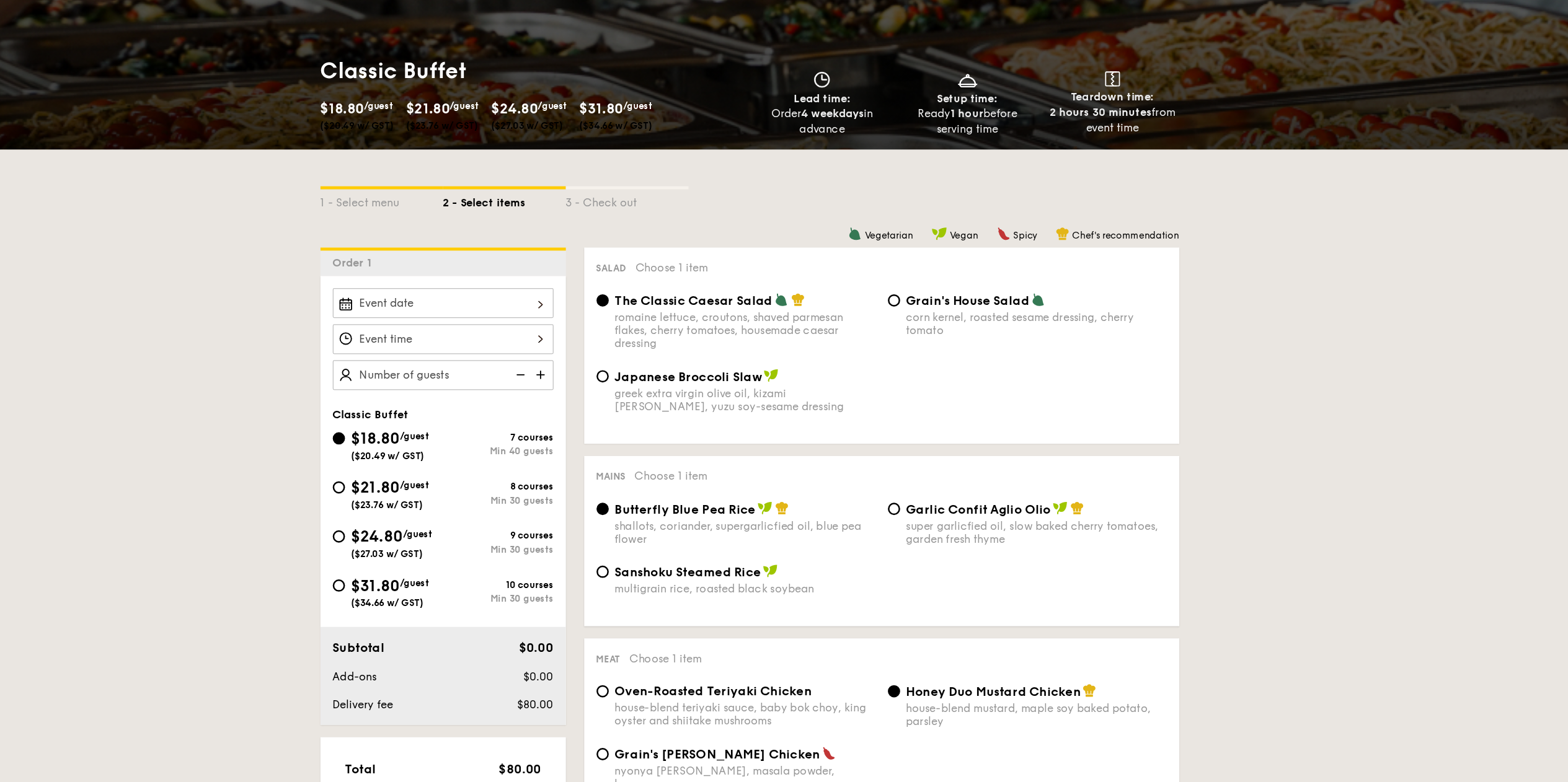
click at [488, 539] on span "$21.80" at bounding box center [481, 544] width 40 height 15
click at [457, 539] on input "$21.80 /guest ($23.76 w/ GST) 8 courses Min 30 guests" at bounding box center [452, 544] width 10 height 10
radio input "true"
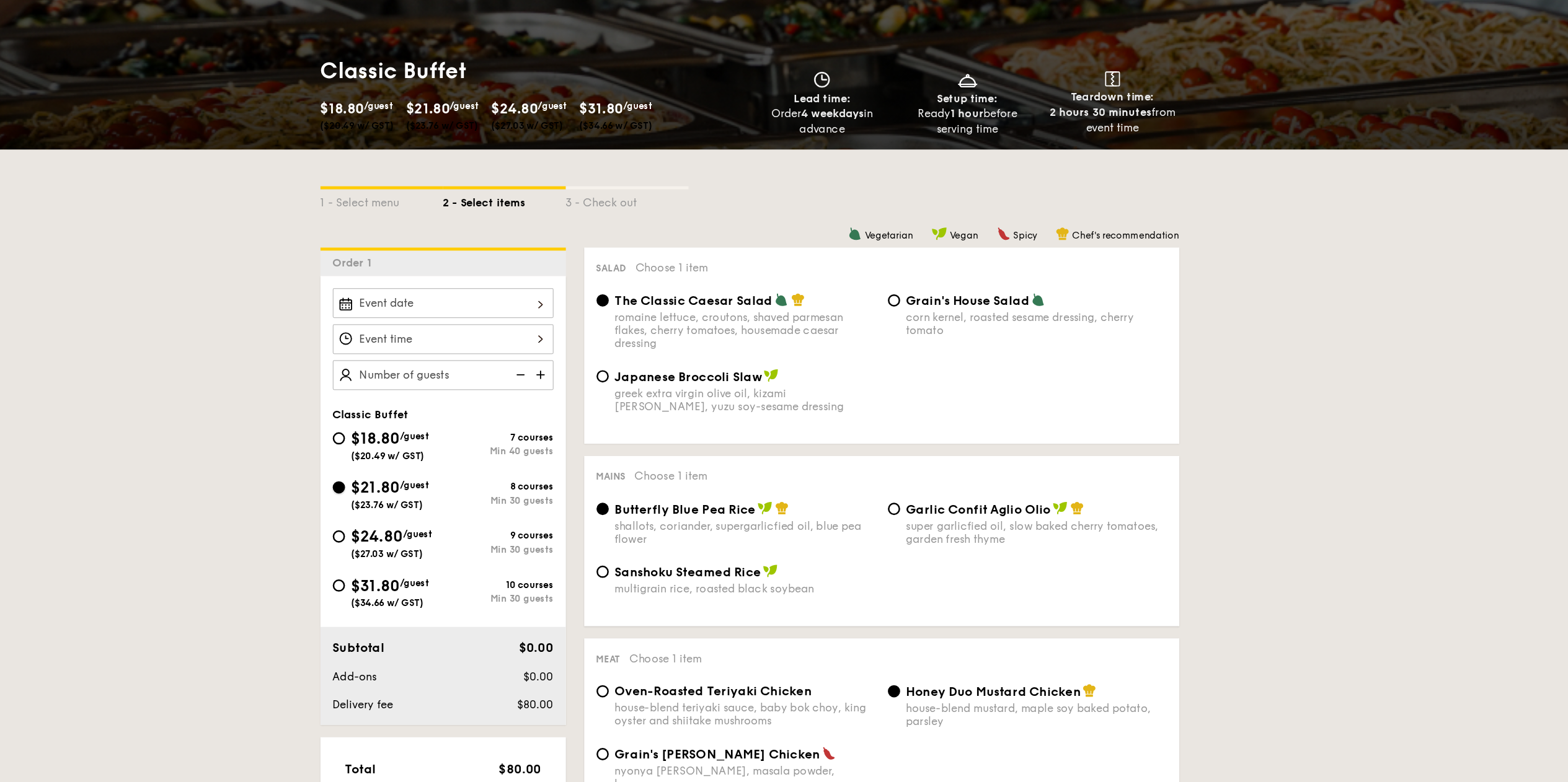
radio input "true"
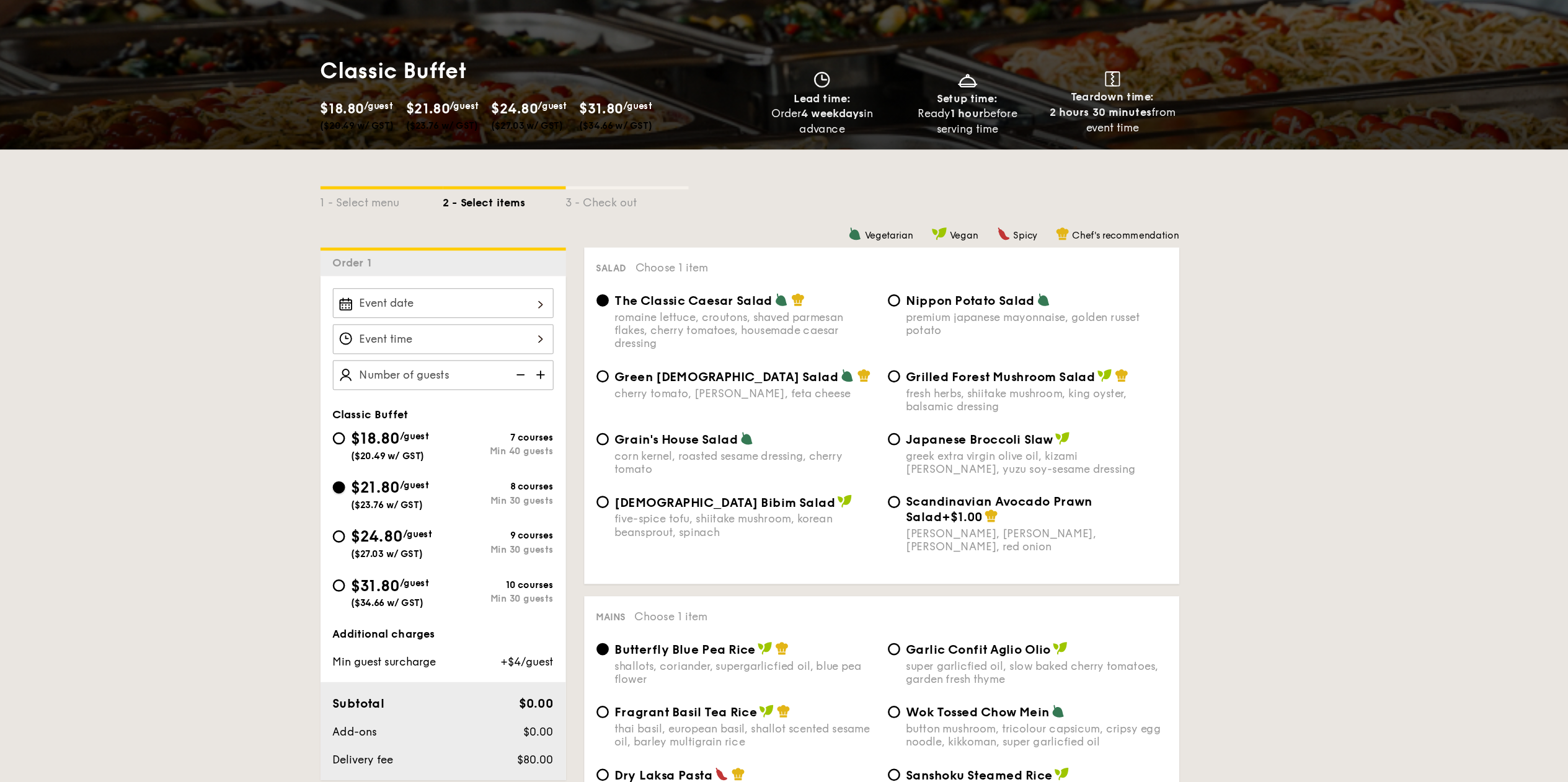
scroll to position [14, 0]
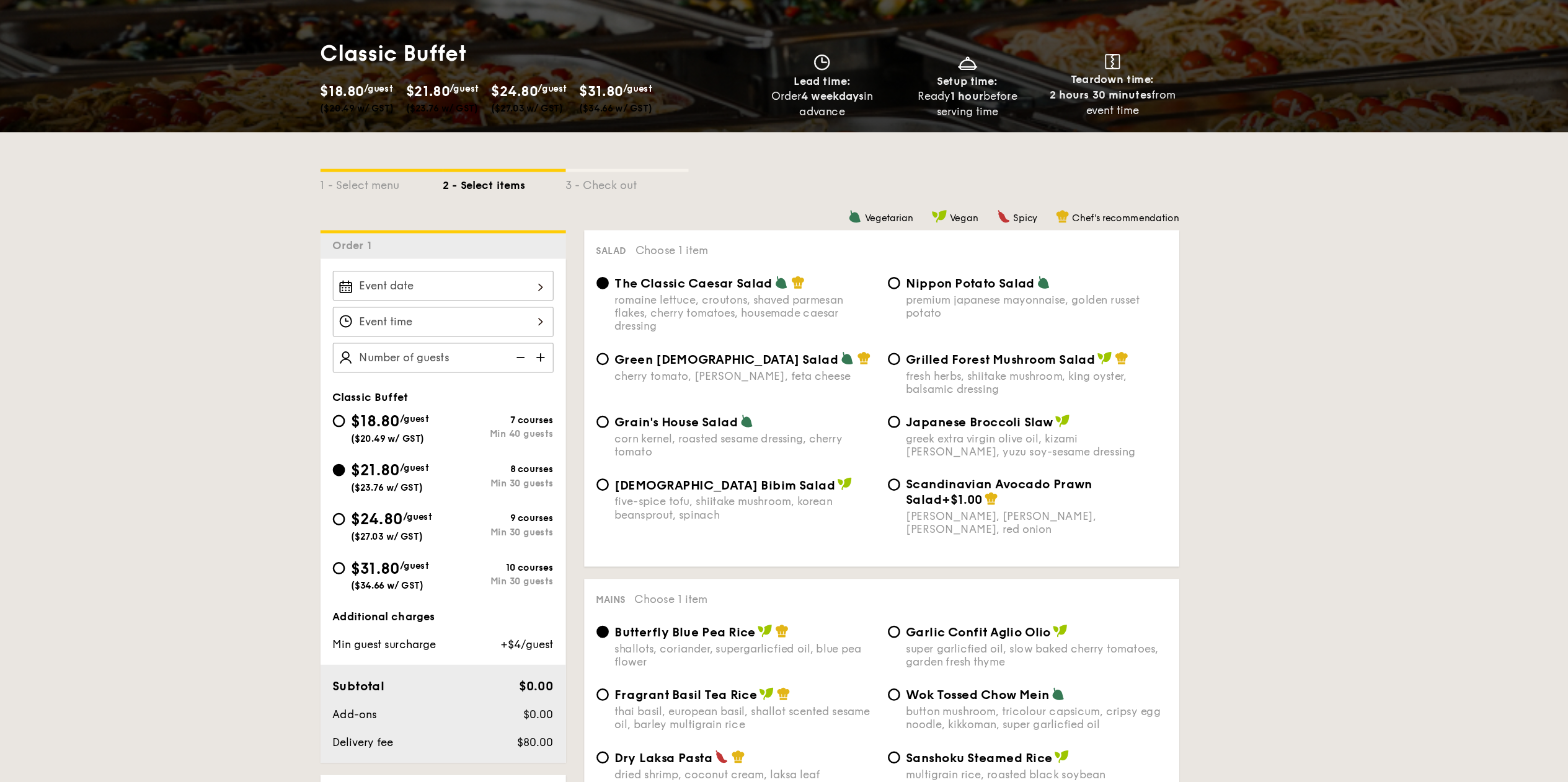
click at [594, 381] on div at bounding box center [536, 381] width 178 height 24
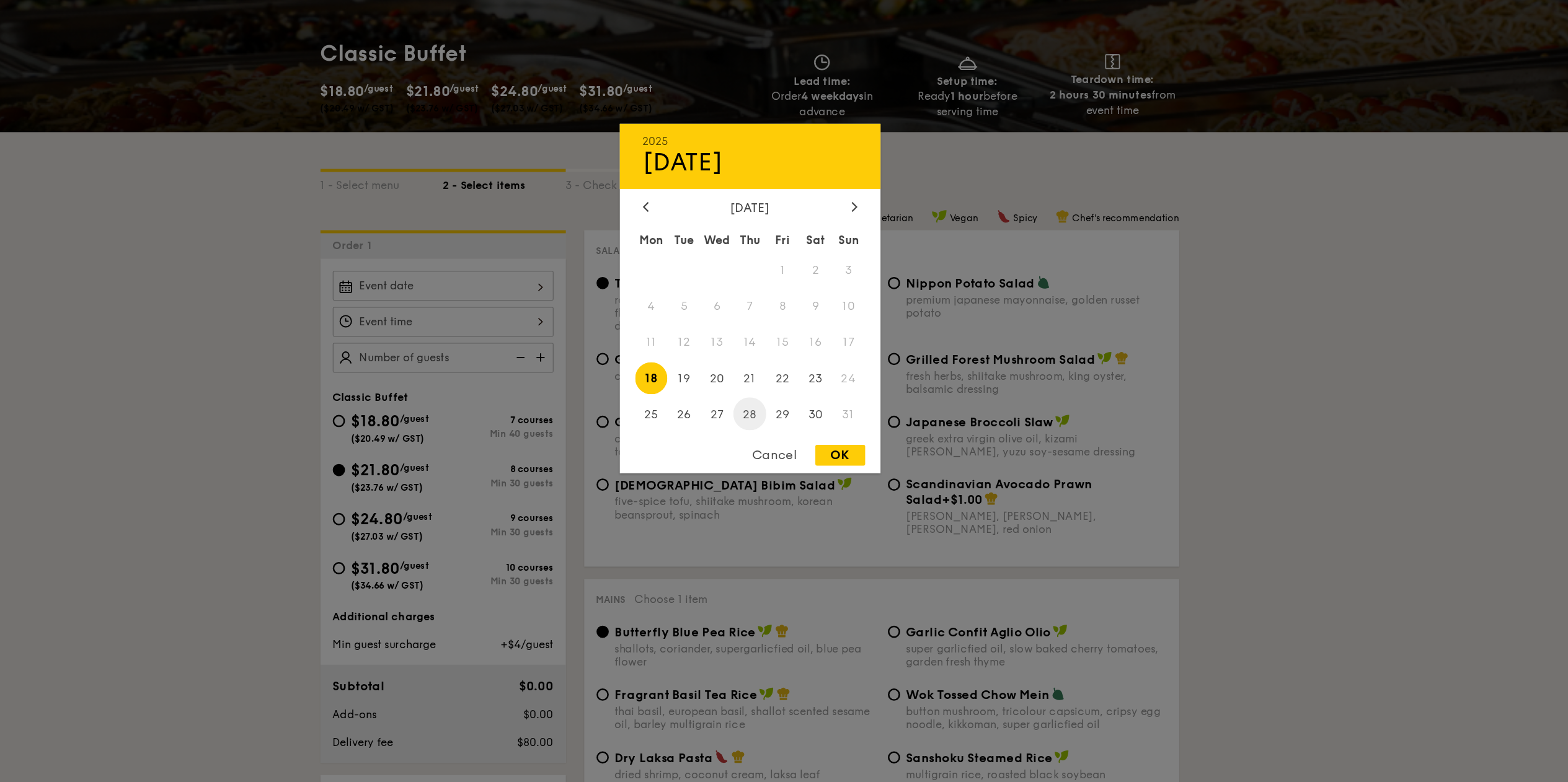
click at [787, 483] on span "28" at bounding box center [784, 484] width 27 height 27
click at [861, 512] on div "OK" at bounding box center [857, 517] width 40 height 17
type input "[DATE]"
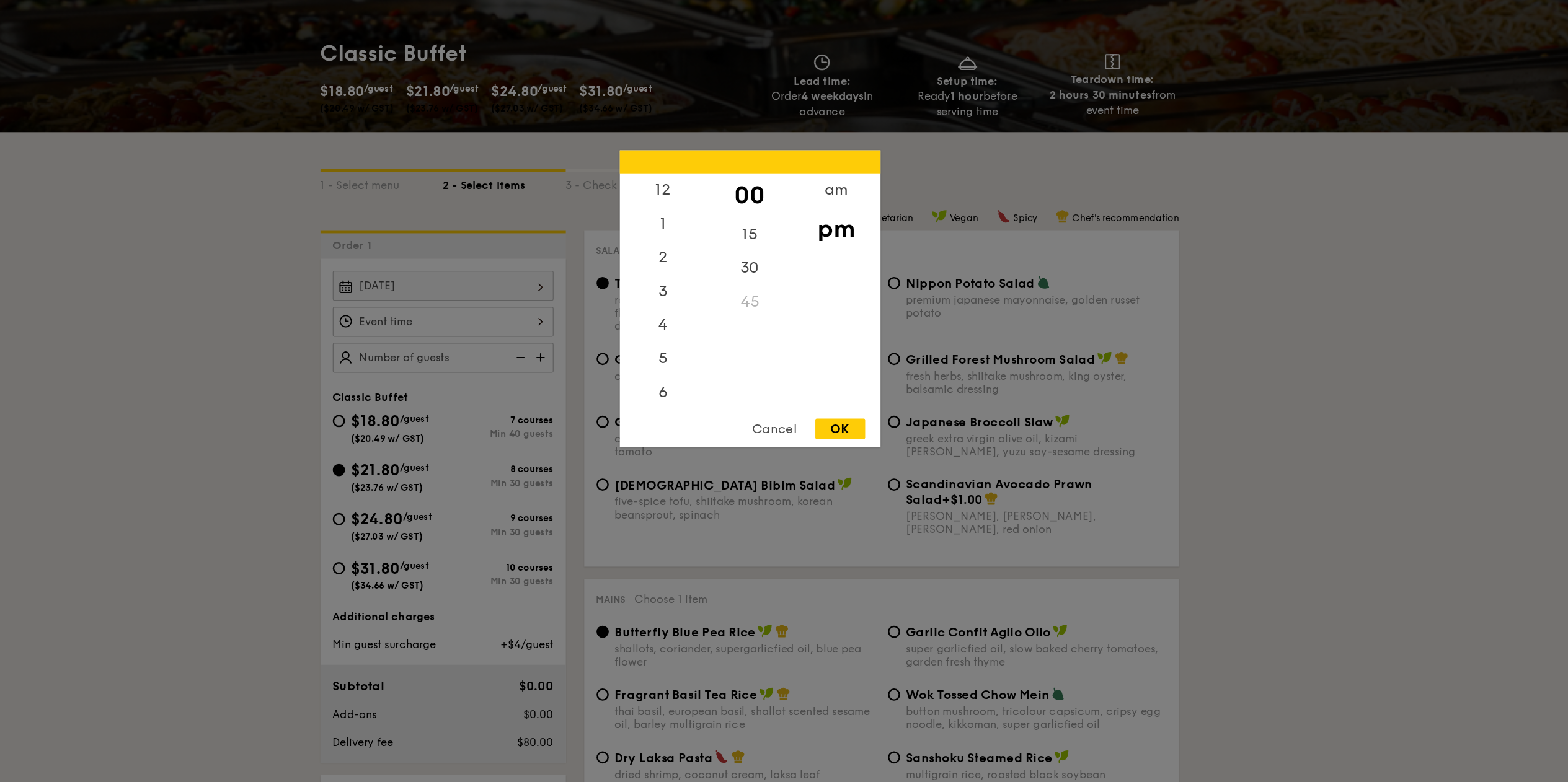
click at [608, 417] on div "12 1 2 3 4 5 6 7 8 9 10 11 00 15 30 45 am pm Cancel OK" at bounding box center [536, 410] width 178 height 24
click at [713, 306] on div "12" at bounding box center [713, 308] width 70 height 36
click at [715, 319] on div "12" at bounding box center [713, 308] width 70 height 36
click at [717, 332] on div "1" at bounding box center [713, 344] width 70 height 36
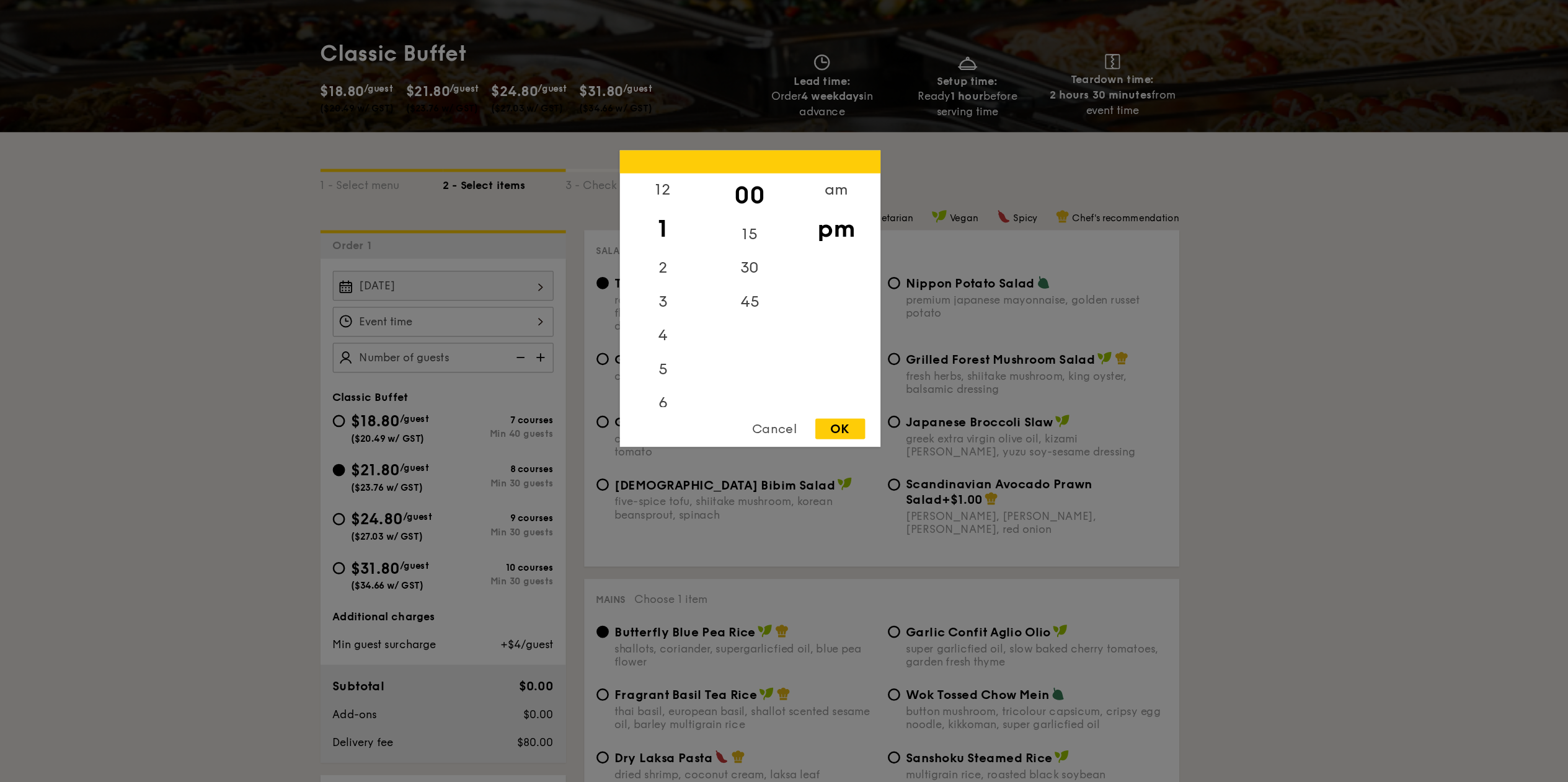
click at [865, 504] on div "OK" at bounding box center [857, 496] width 40 height 17
drag, startPoint x: 613, startPoint y: 404, endPoint x: 604, endPoint y: 414, distance: 13.5
click at [609, 409] on div "1:00PM 12 1 2 3 4 5 6 7 8 9 10 11 00 15 30 45 am pm Cancel OK" at bounding box center [536, 410] width 178 height 24
click at [706, 309] on div "12" at bounding box center [713, 308] width 70 height 36
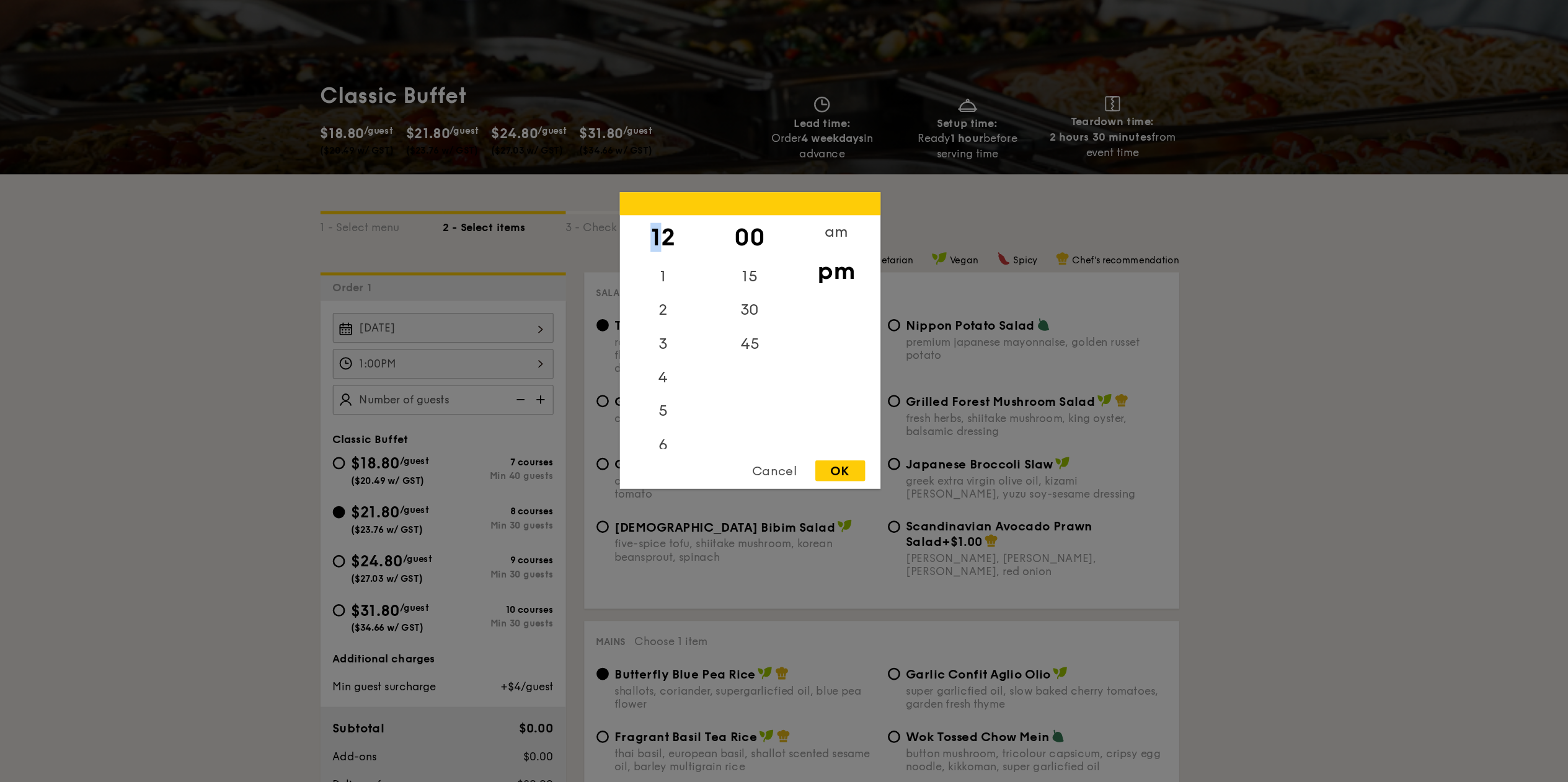
scroll to position [14, 0]
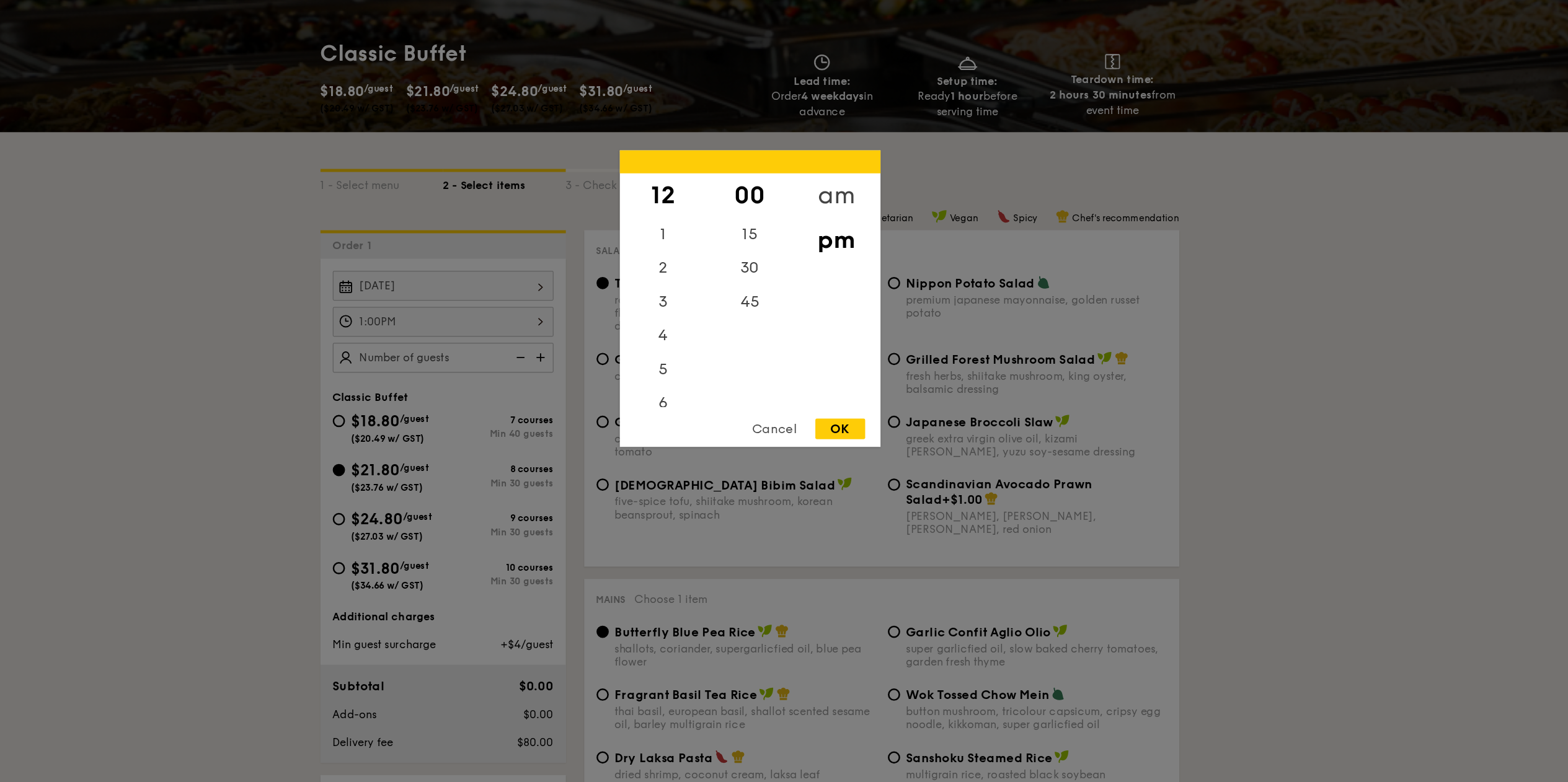
click at [867, 306] on div "am" at bounding box center [853, 308] width 70 height 36
click at [710, 455] on div "10" at bounding box center [713, 443] width 70 height 36
click at [789, 349] on div "30" at bounding box center [784, 363] width 70 height 36
click at [858, 304] on div "am" at bounding box center [853, 308] width 70 height 36
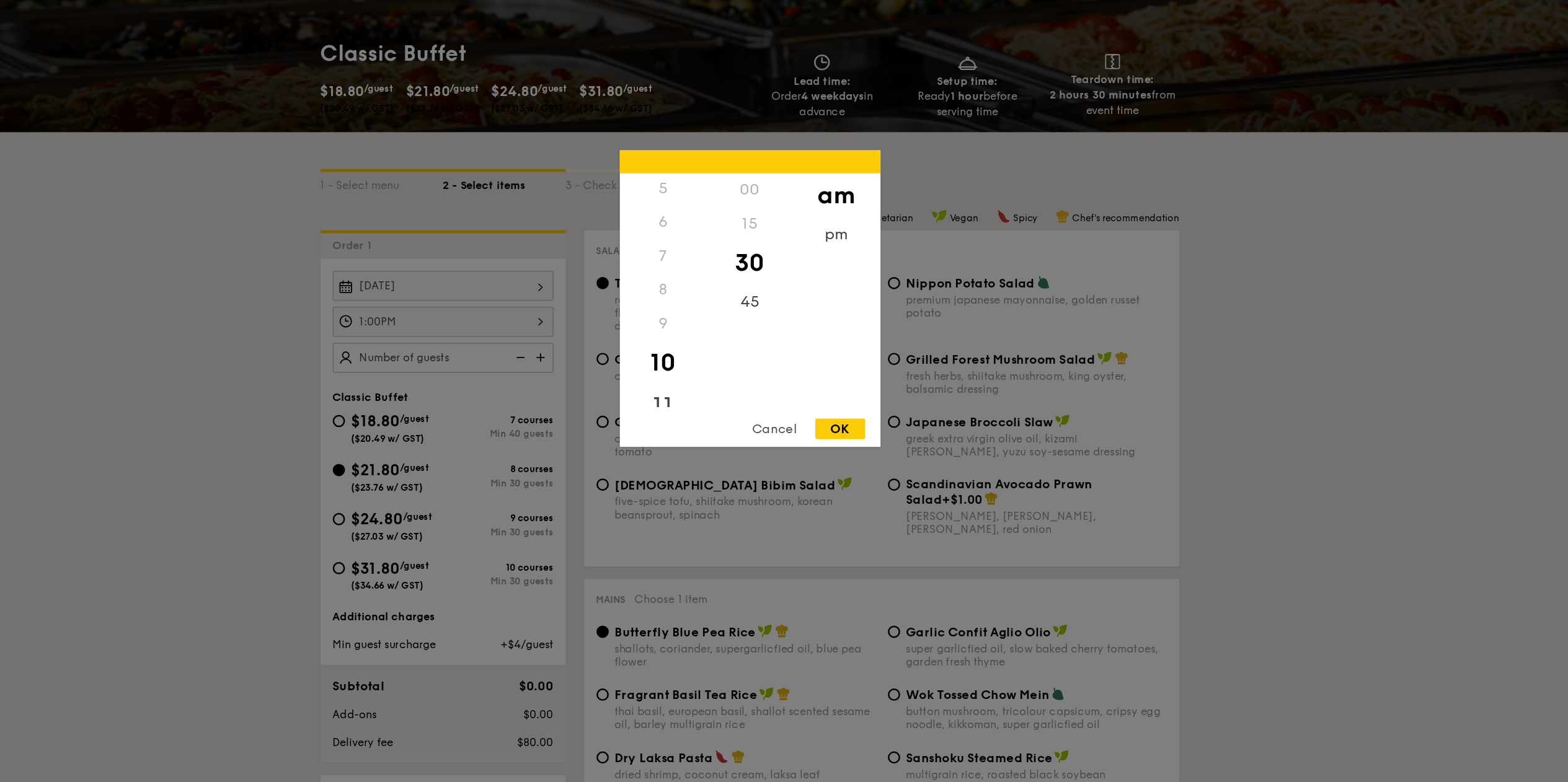
click at [718, 473] on div "11" at bounding box center [713, 479] width 70 height 36
click at [866, 496] on div "OK" at bounding box center [857, 496] width 40 height 17
type input "11:30AM"
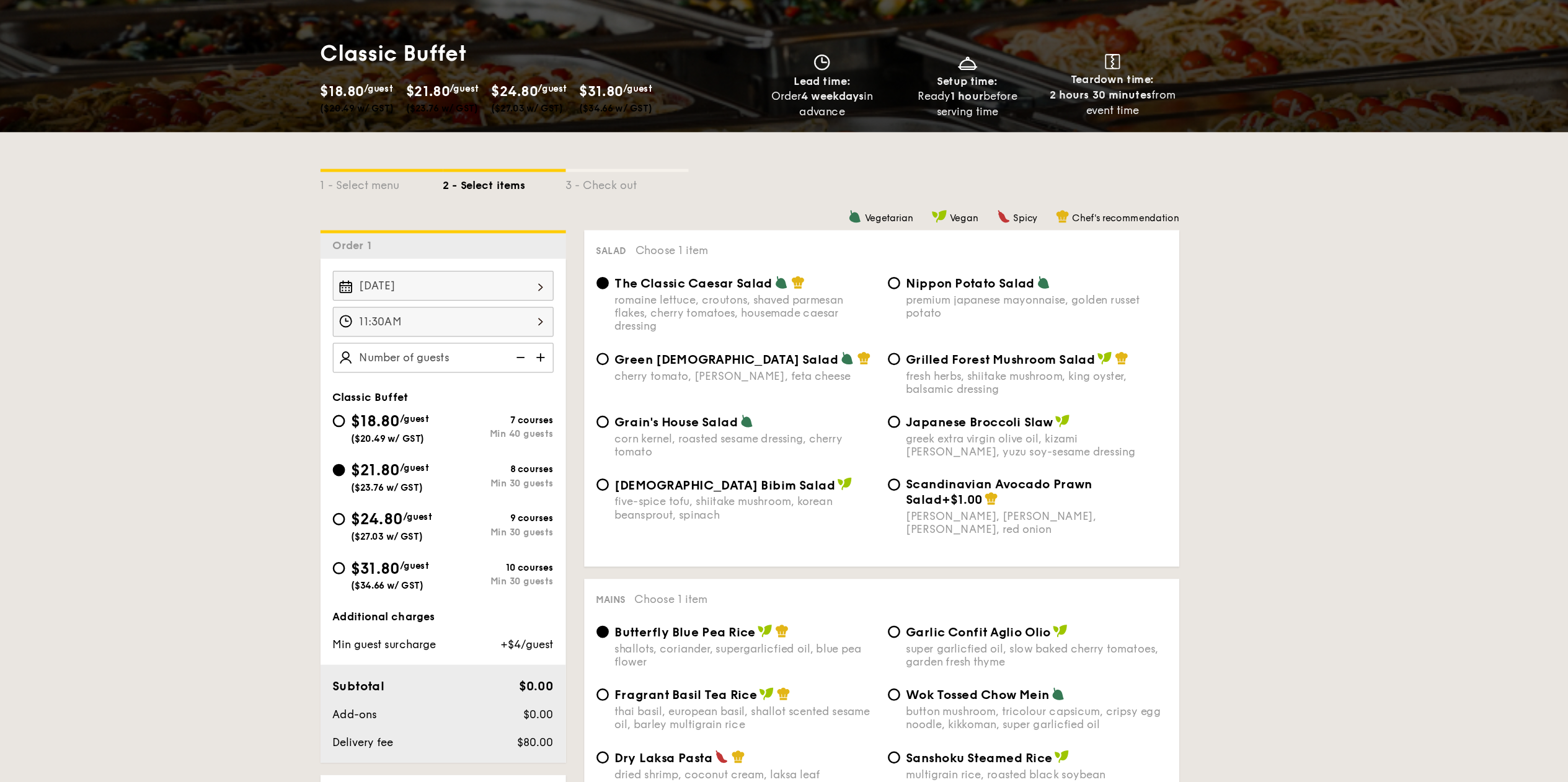
click at [617, 450] on img at bounding box center [616, 439] width 19 height 24
click at [616, 449] on img at bounding box center [616, 439] width 19 height 24
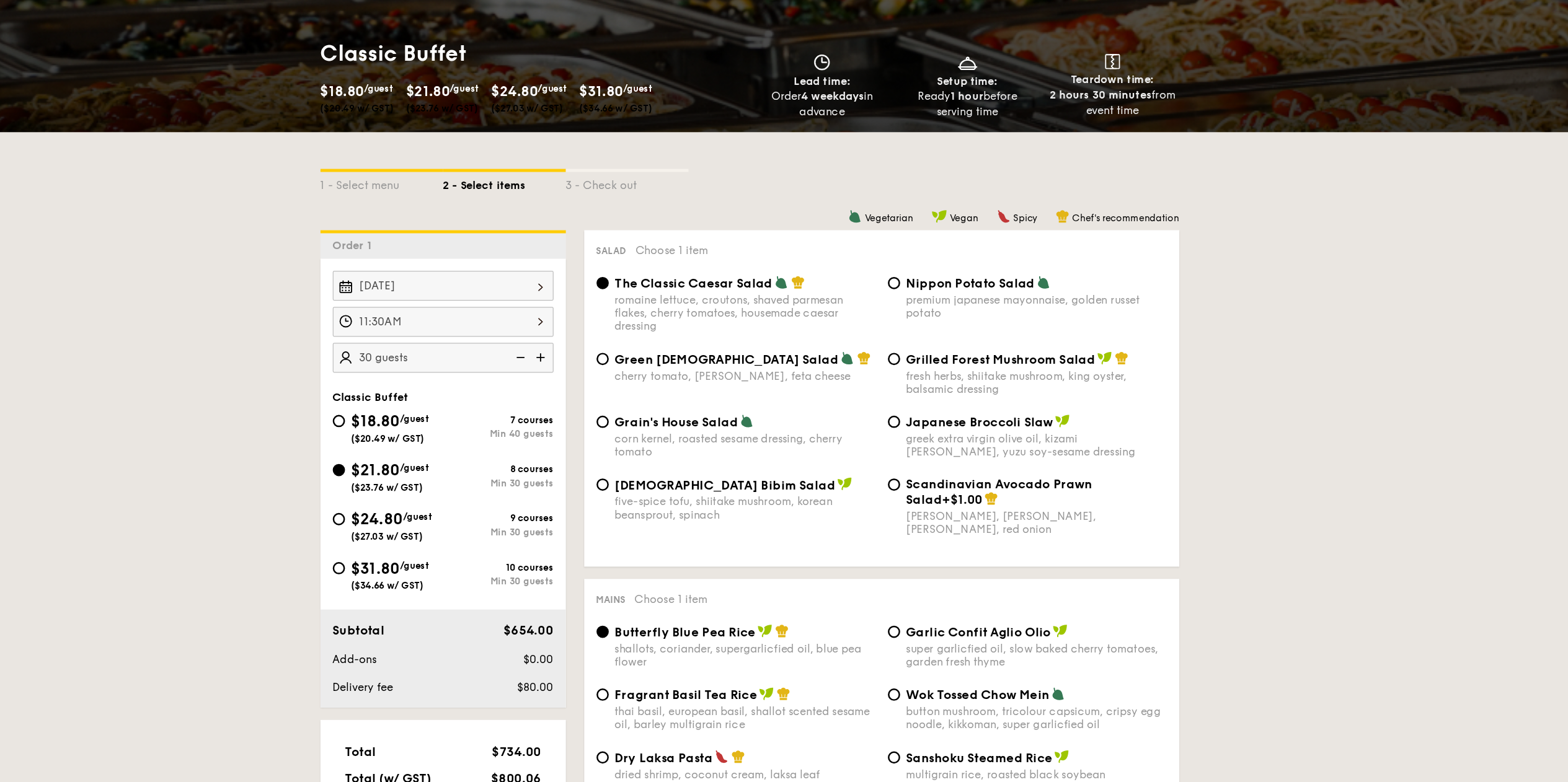
click at [616, 449] on img at bounding box center [616, 439] width 19 height 24
type input "35 guests"
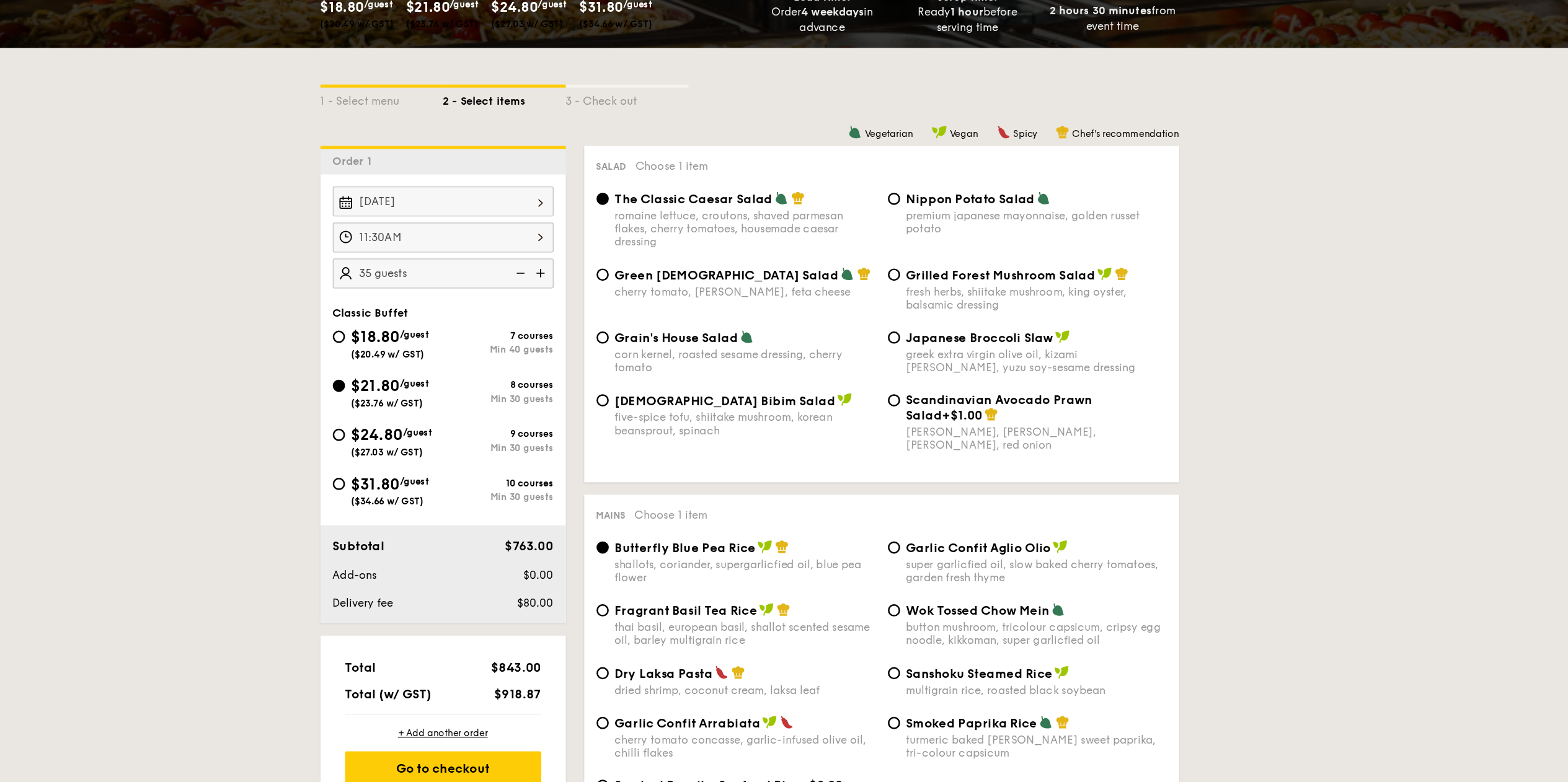
scroll to position [114, 0]
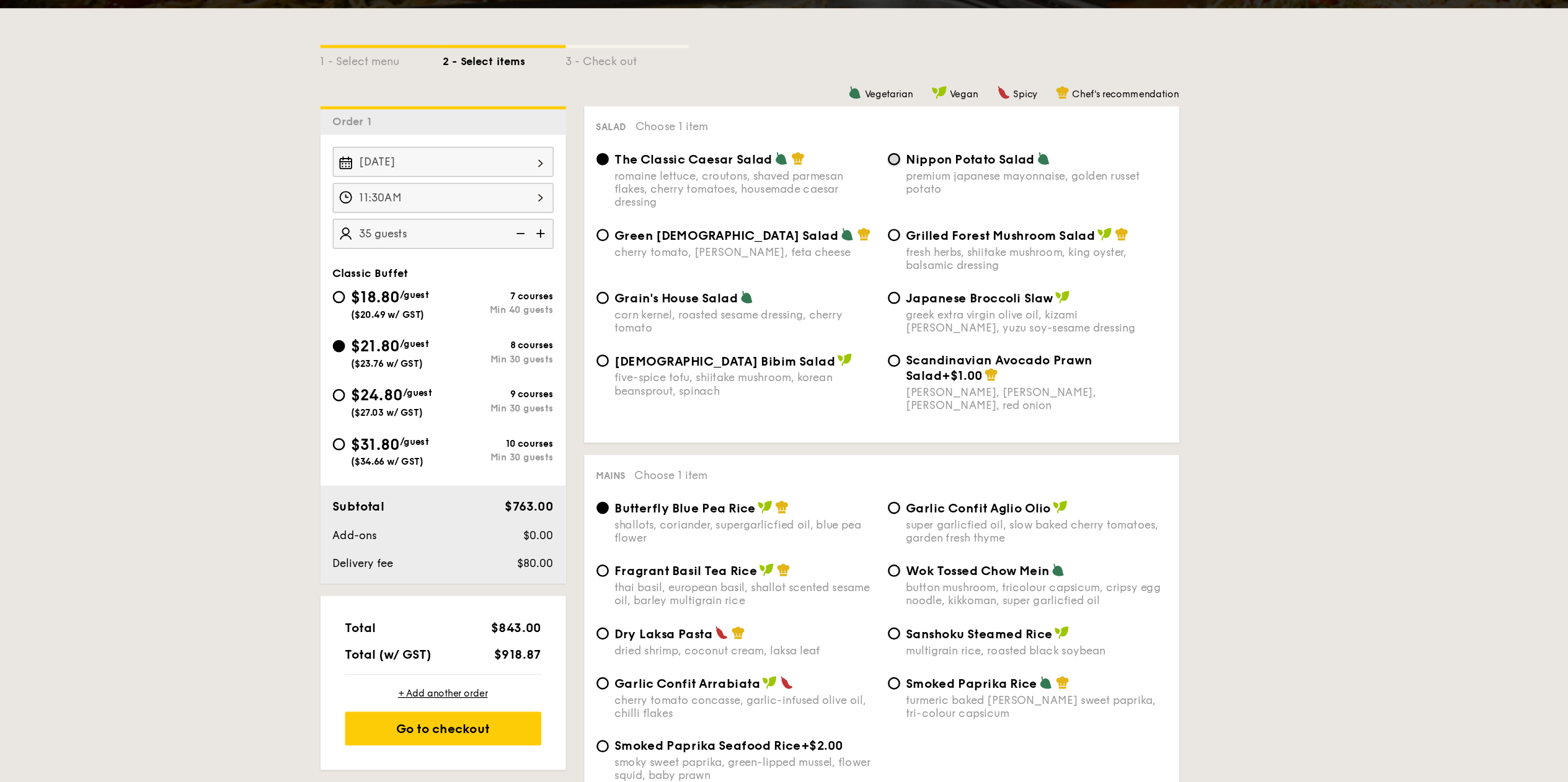
click at [899, 278] on input "Nippon Potato Salad premium japanese mayonnaise, golden russet potato" at bounding box center [901, 278] width 10 height 10
radio input "true"
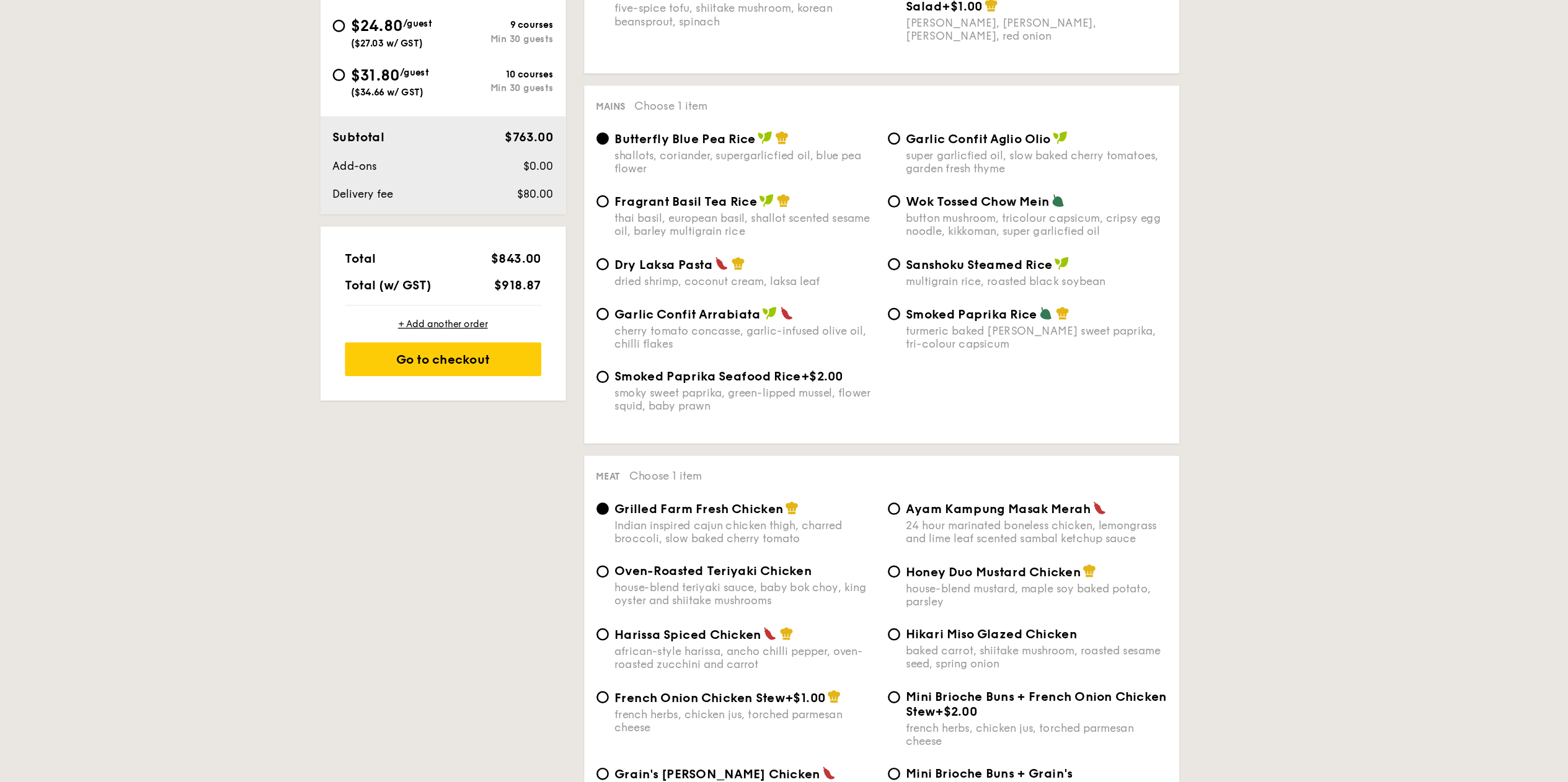
scroll to position [414, 0]
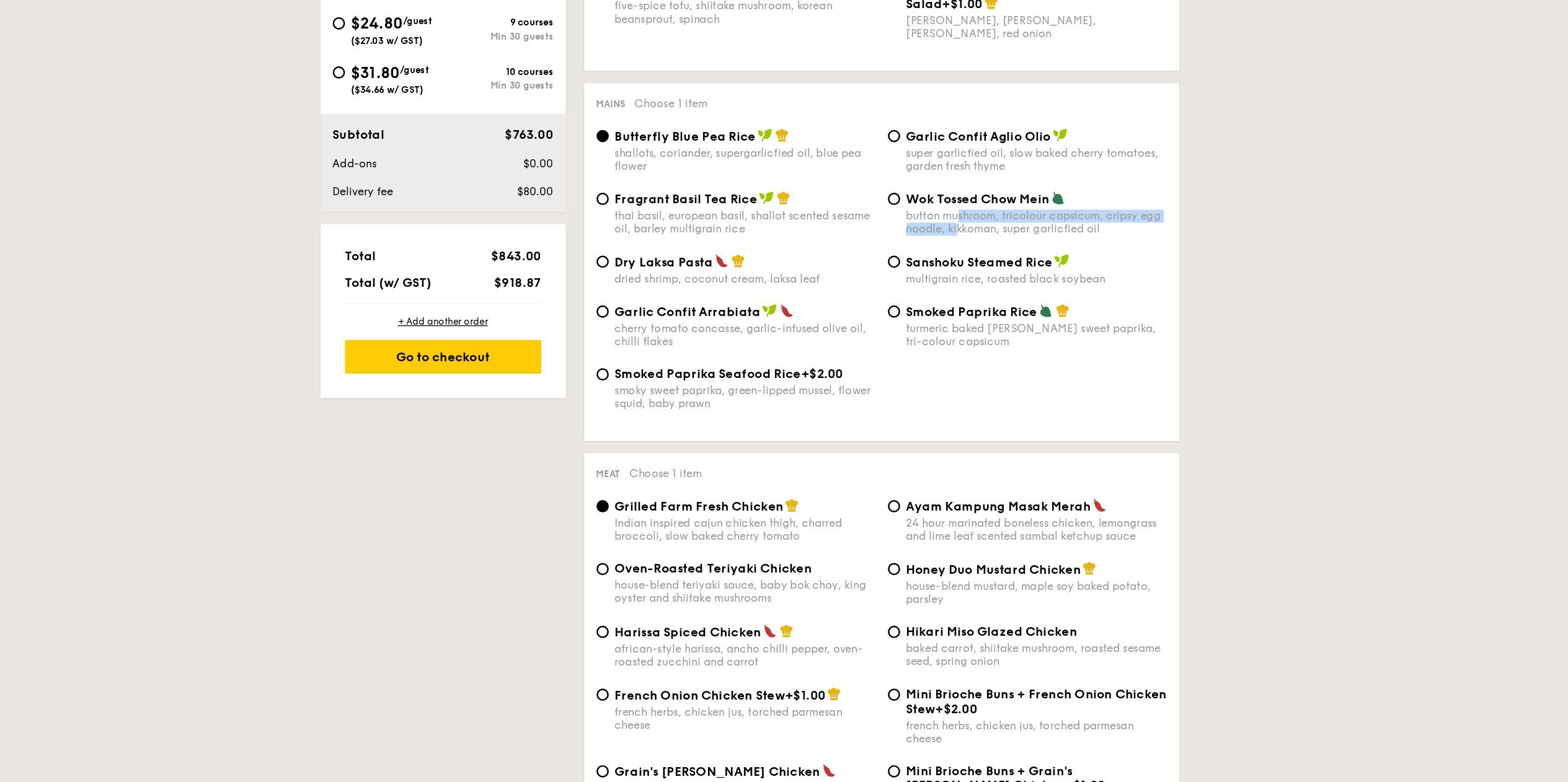
click at [952, 333] on div "button mushroom, tricolour capsicum, cripsy egg noodle, kikkoman, super garlicf…" at bounding box center [1016, 329] width 211 height 21
click at [928, 317] on span "Wok Tossed Chow Mein" at bounding box center [969, 311] width 116 height 12
click at [906, 316] on input "Wok Tossed Chow Mein button mushroom, tricolour capsicum, cripsy egg noodle, ki…" at bounding box center [901, 311] width 10 height 10
radio input "true"
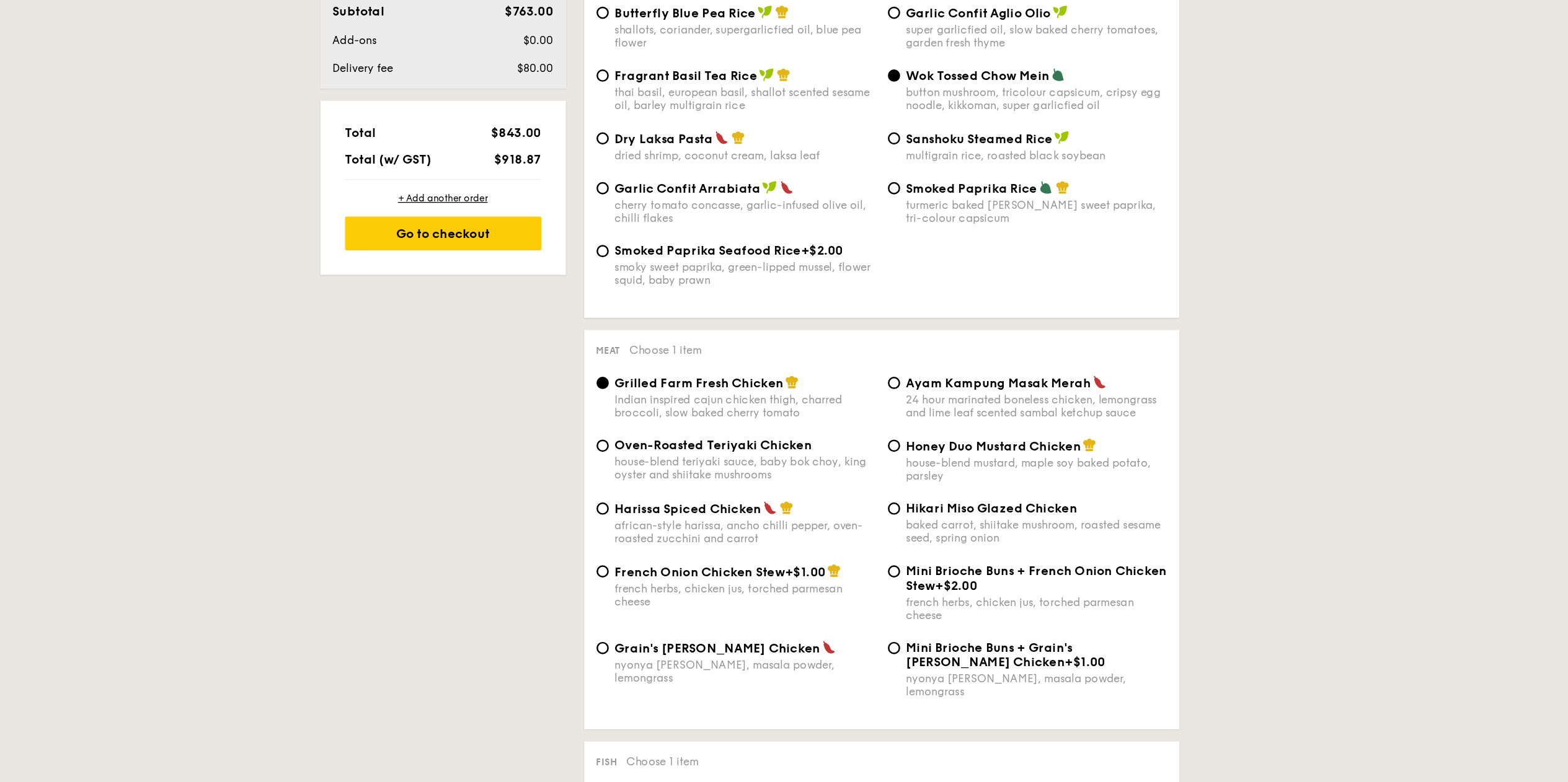
click at [722, 529] on div "house-blend teriyaki sauce, baby bok choy, king oyster and shiitake mushrooms" at bounding box center [780, 528] width 211 height 21
click at [670, 515] on input "Oven-Roasted Teriyaki Chicken house-blend teriyaki sauce, baby bok choy, king o…" at bounding box center [666, 510] width 10 height 10
radio input "true"
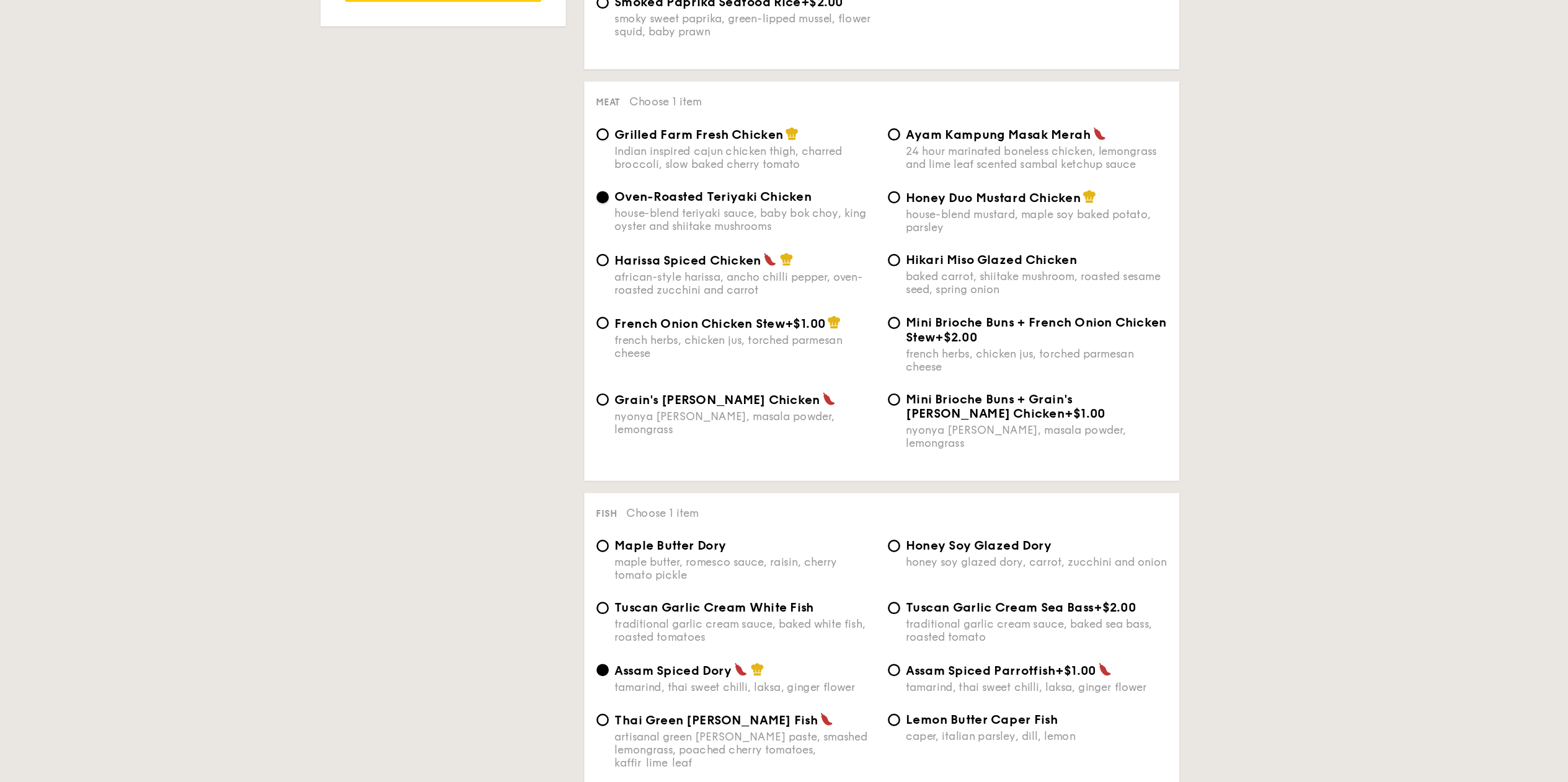
scroll to position [916, 0]
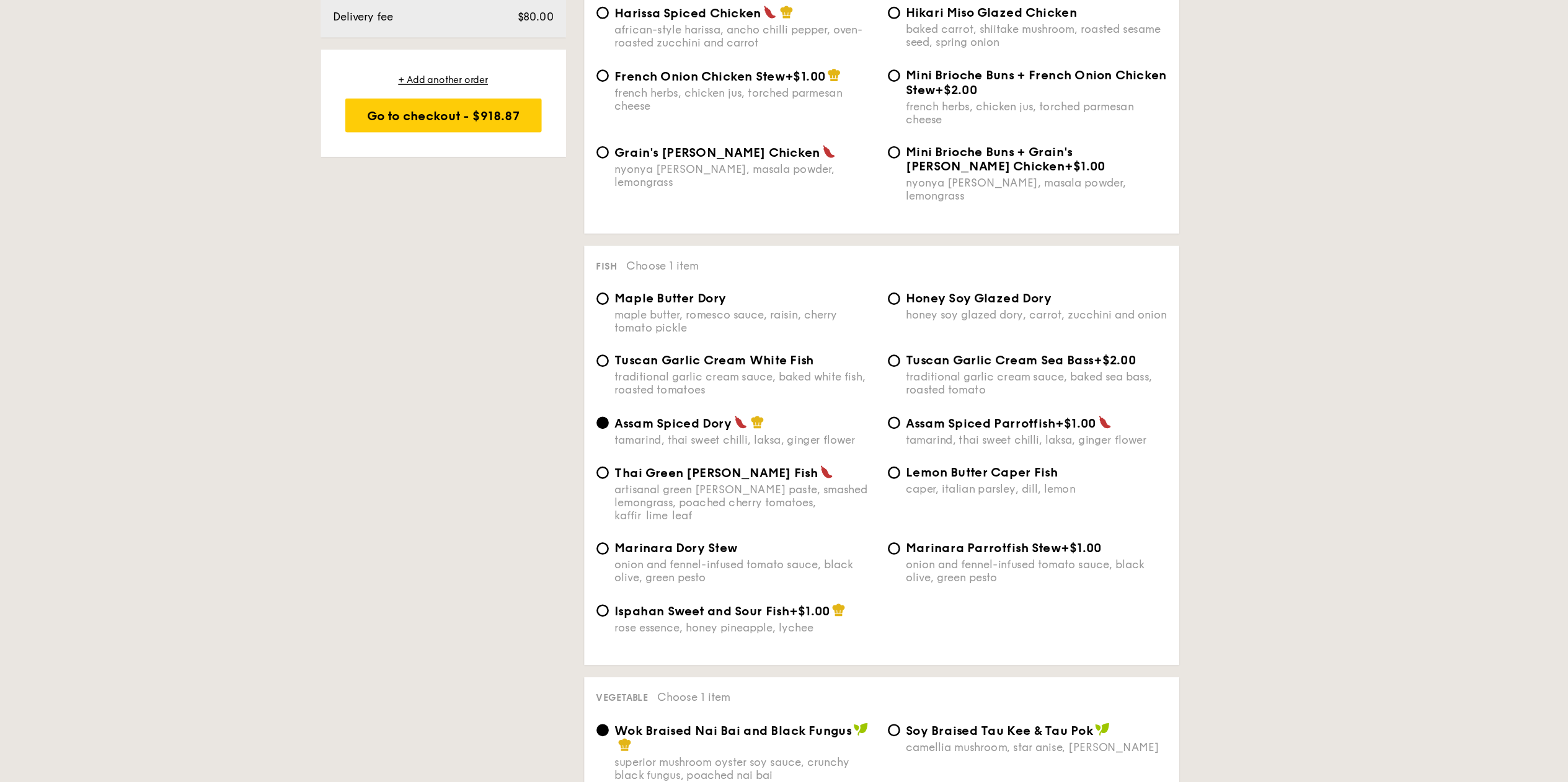
click at [702, 414] on div "maple butter, romesco sauce, raisin, cherry tomato pickle" at bounding box center [780, 409] width 211 height 21
click at [670, 396] on input "Maple Butter Dory maple butter, romesco sauce, raisin, cherry tomato pickle" at bounding box center [666, 391] width 10 height 10
radio input "true"
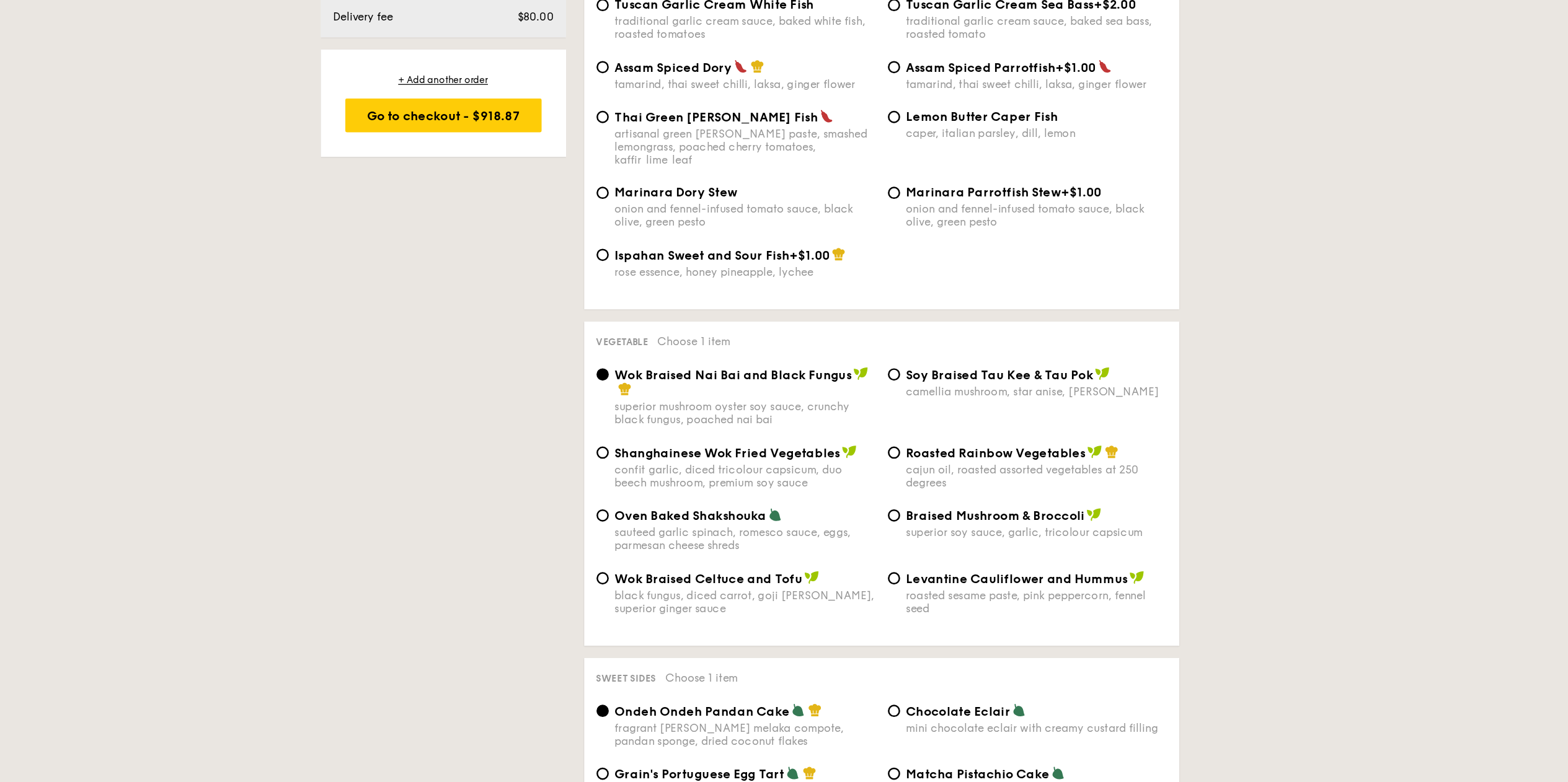
scroll to position [1216, 0]
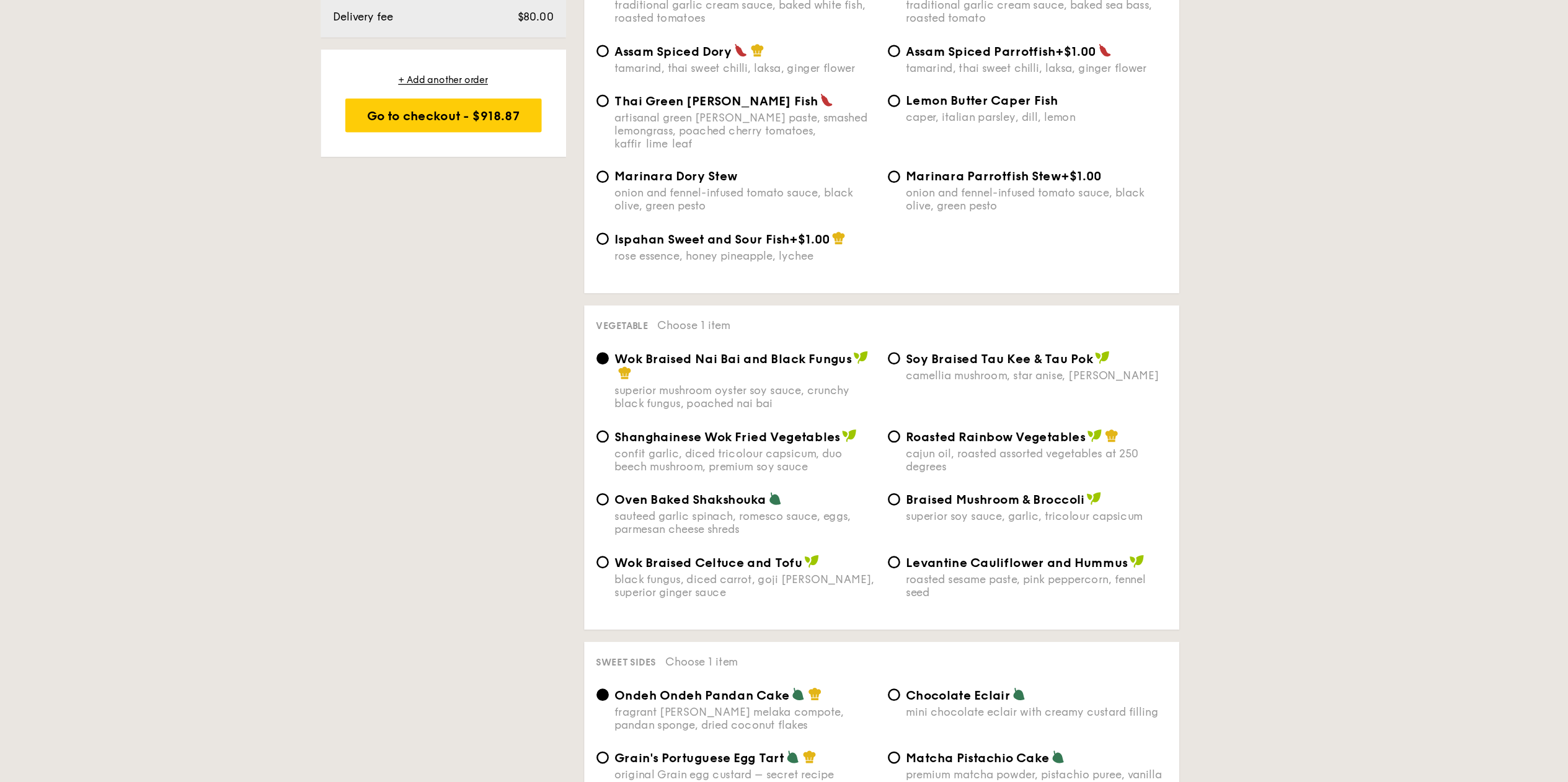
click at [985, 512] on div "cajun oil, roasted assorted vegetables at 250 degrees" at bounding box center [1016, 522] width 211 height 21
click at [906, 506] on input "Roasted Rainbow Vegetables cajun oil, roasted assorted vegetables at 250 degrees" at bounding box center [901, 503] width 10 height 10
radio input "true"
click at [763, 562] on div "sauteed garlic spinach, romesco sauce, eggs, parmesan cheese shreds" at bounding box center [780, 572] width 211 height 21
click at [670, 558] on input "Oven Baked Shakshouka sauteed garlic spinach, romesco sauce, eggs, parmesan che…" at bounding box center [666, 554] width 10 height 10
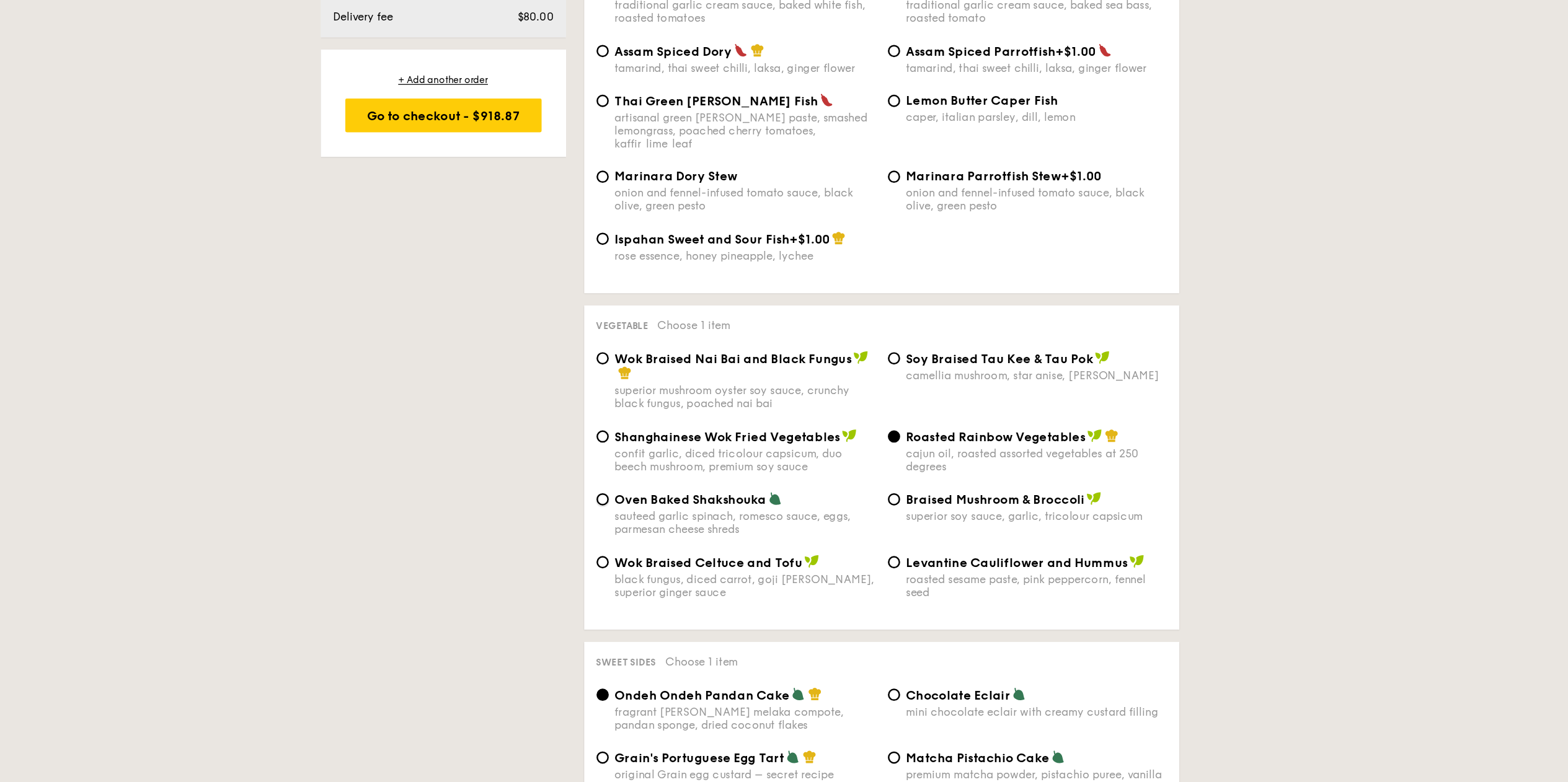
radio input "true"
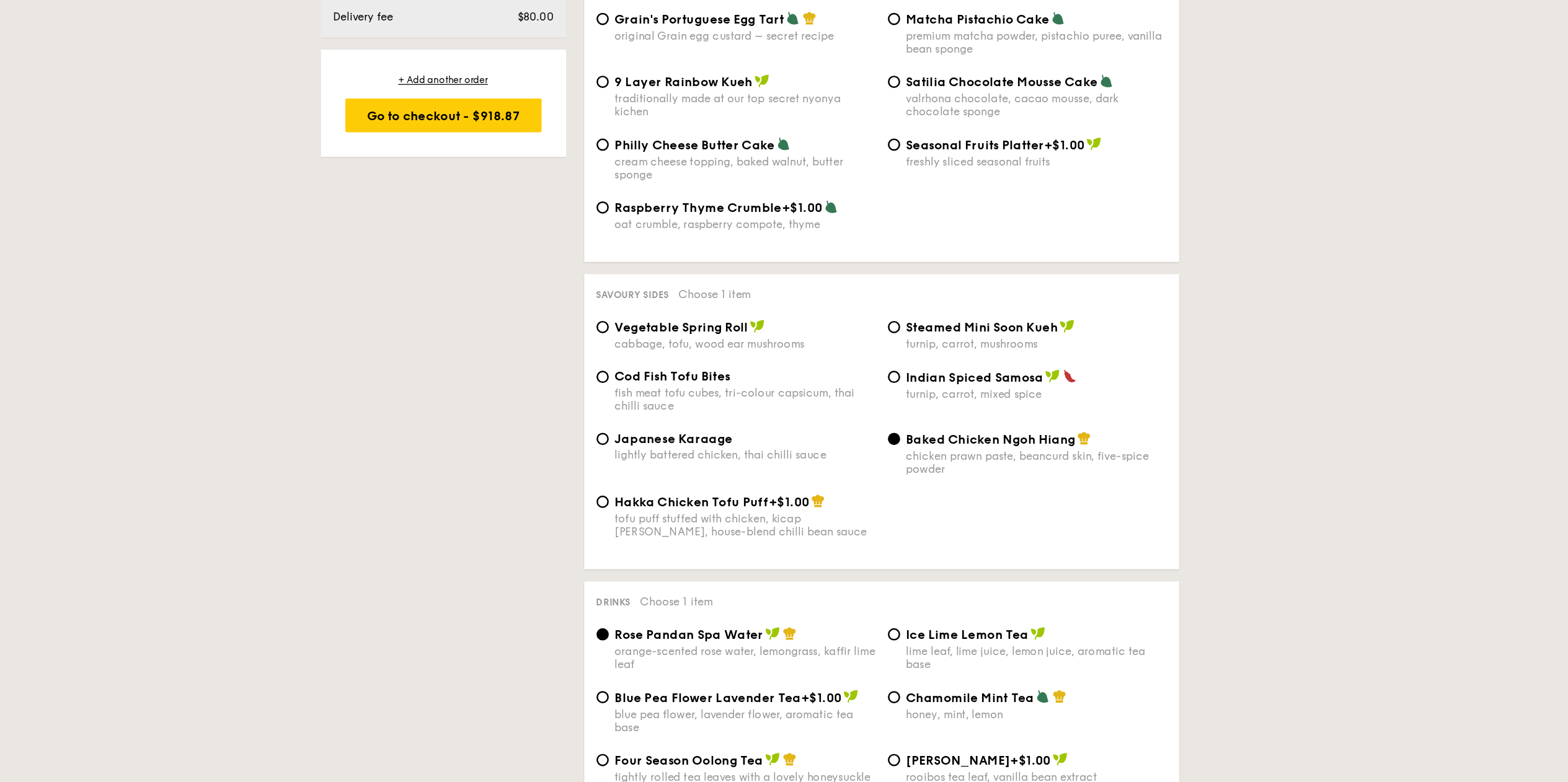
scroll to position [1868, 0]
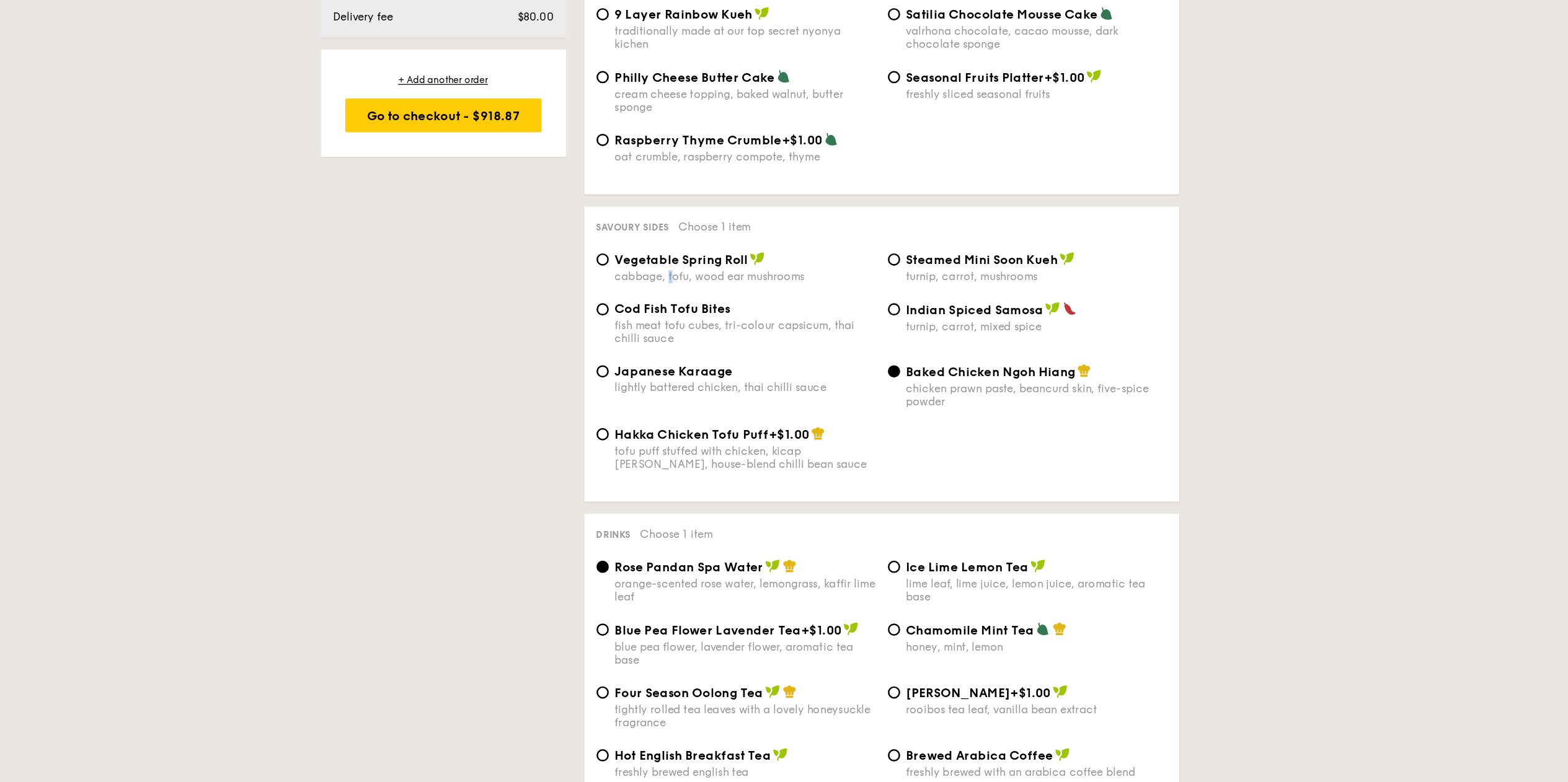
click at [721, 359] on div "Vegetable Spring Roll cabbage, tofu, wood ear mushrooms" at bounding box center [780, 365] width 211 height 25
click at [722, 368] on div "cabbage, tofu, wood ear mushrooms" at bounding box center [780, 373] width 211 height 11
click at [670, 363] on input "Vegetable Spring Roll cabbage, tofu, wood ear mushrooms" at bounding box center [666, 360] width 10 height 10
radio input "true"
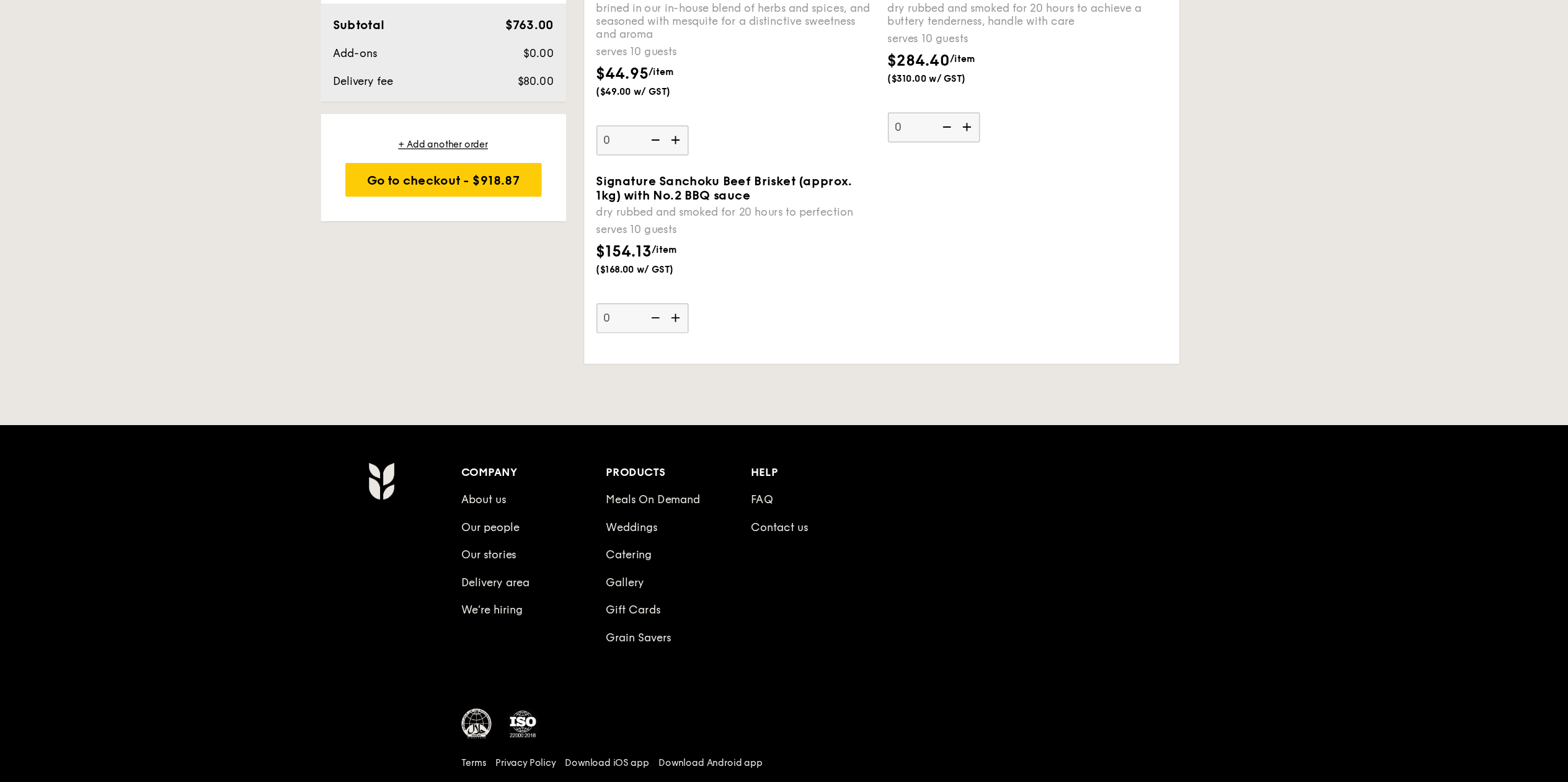
scroll to position [2662, 0]
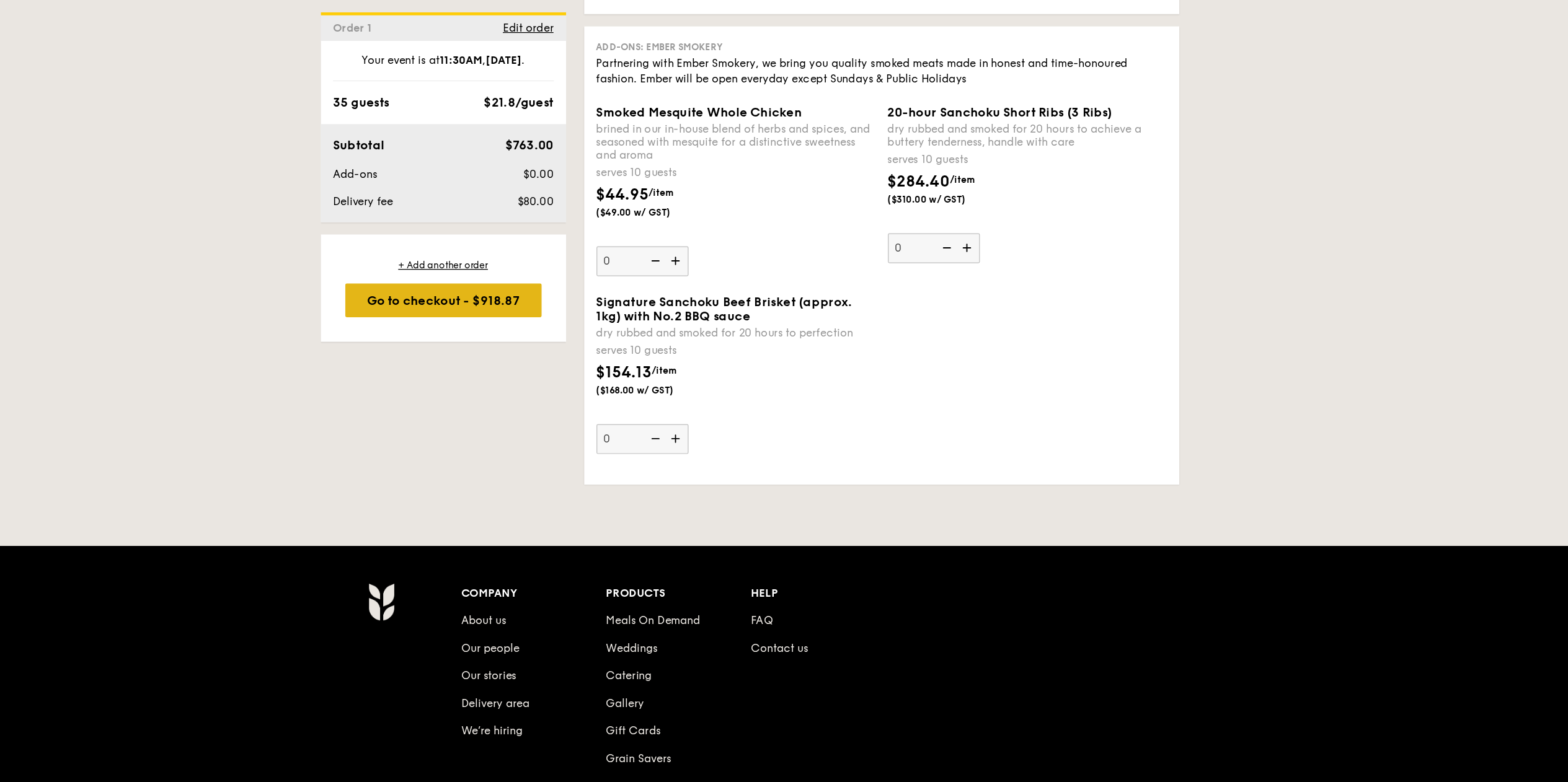
click at [599, 242] on div "Go to checkout - $918.87" at bounding box center [536, 243] width 159 height 27
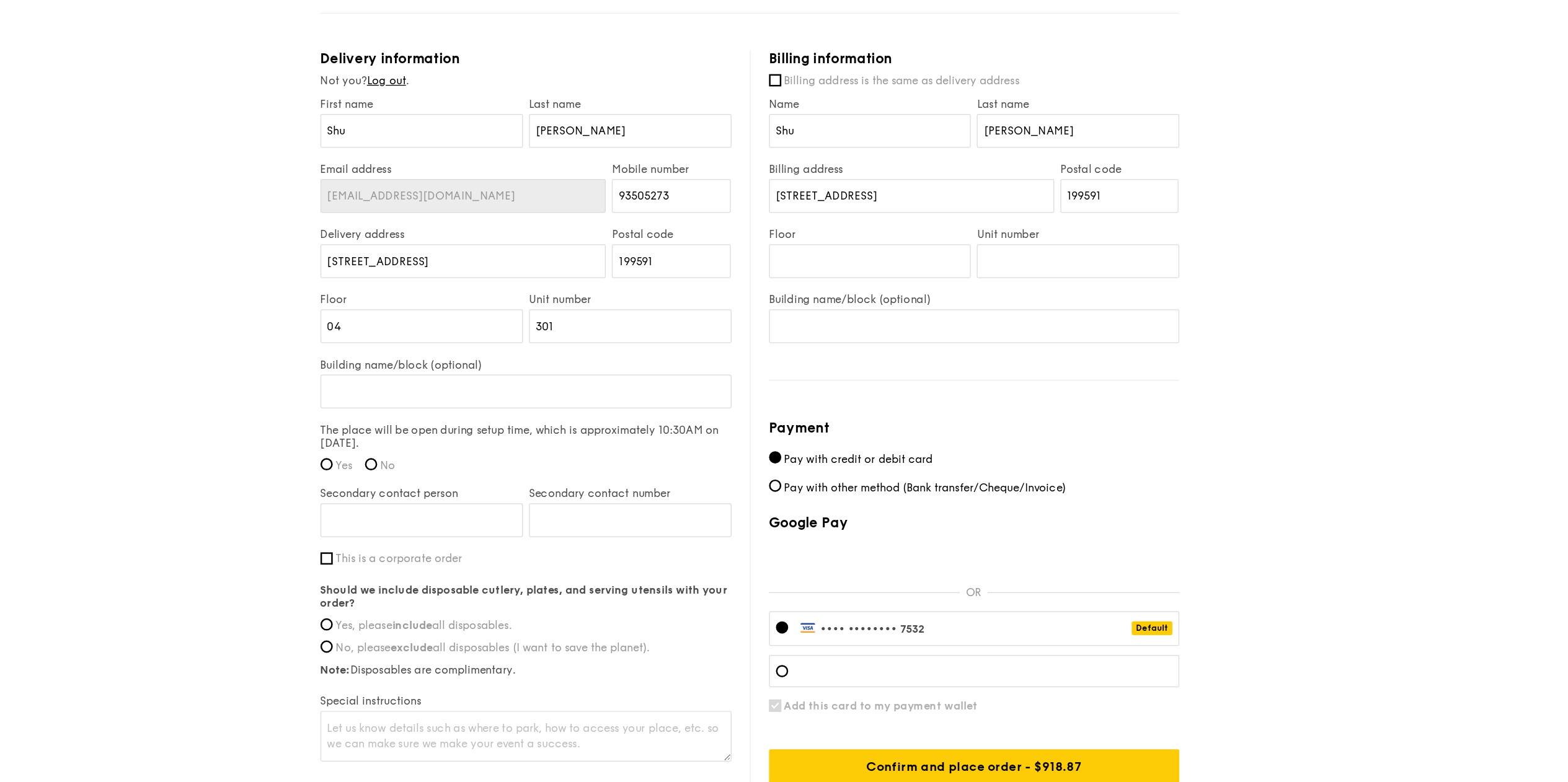
scroll to position [641, 0]
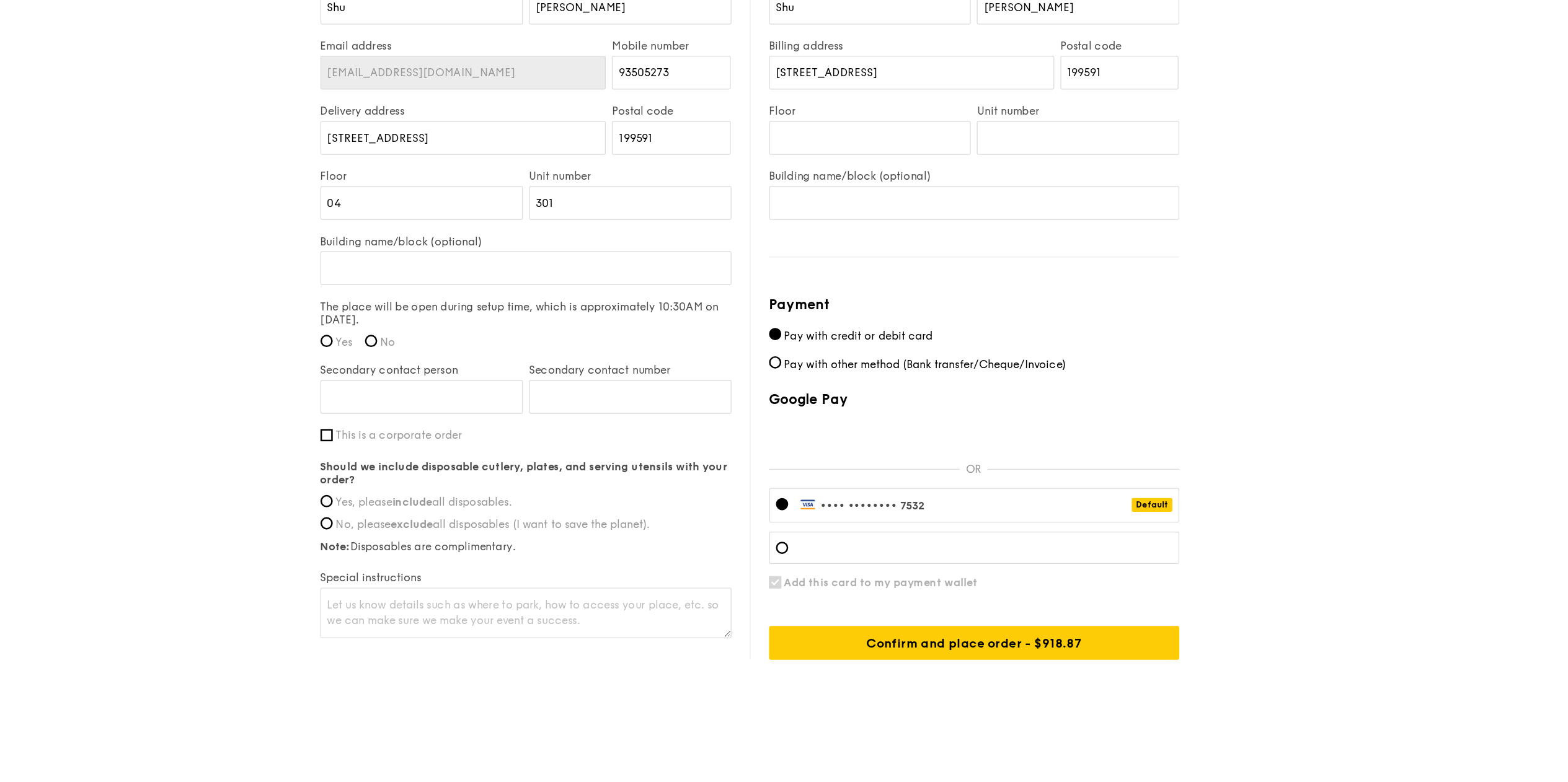
drag, startPoint x: 766, startPoint y: 409, endPoint x: 734, endPoint y: 396, distance: 34.5
click at [734, 396] on label "The place will be open during setup time, which is approximately 10:30AM on Aug…" at bounding box center [603, 402] width 332 height 21
click at [679, 412] on label "The place will be open during setup time, which is approximately 10:30AM on Aug…" at bounding box center [603, 402] width 332 height 21
drag, startPoint x: 341, startPoint y: 429, endPoint x: 362, endPoint y: 446, distance: 27.0
click at [362, 446] on div "1 - Select menu 2 - Select items 3 - Check out Classic Buffet $21.80 /guest ($2…" at bounding box center [784, 45] width 1568 height 1373
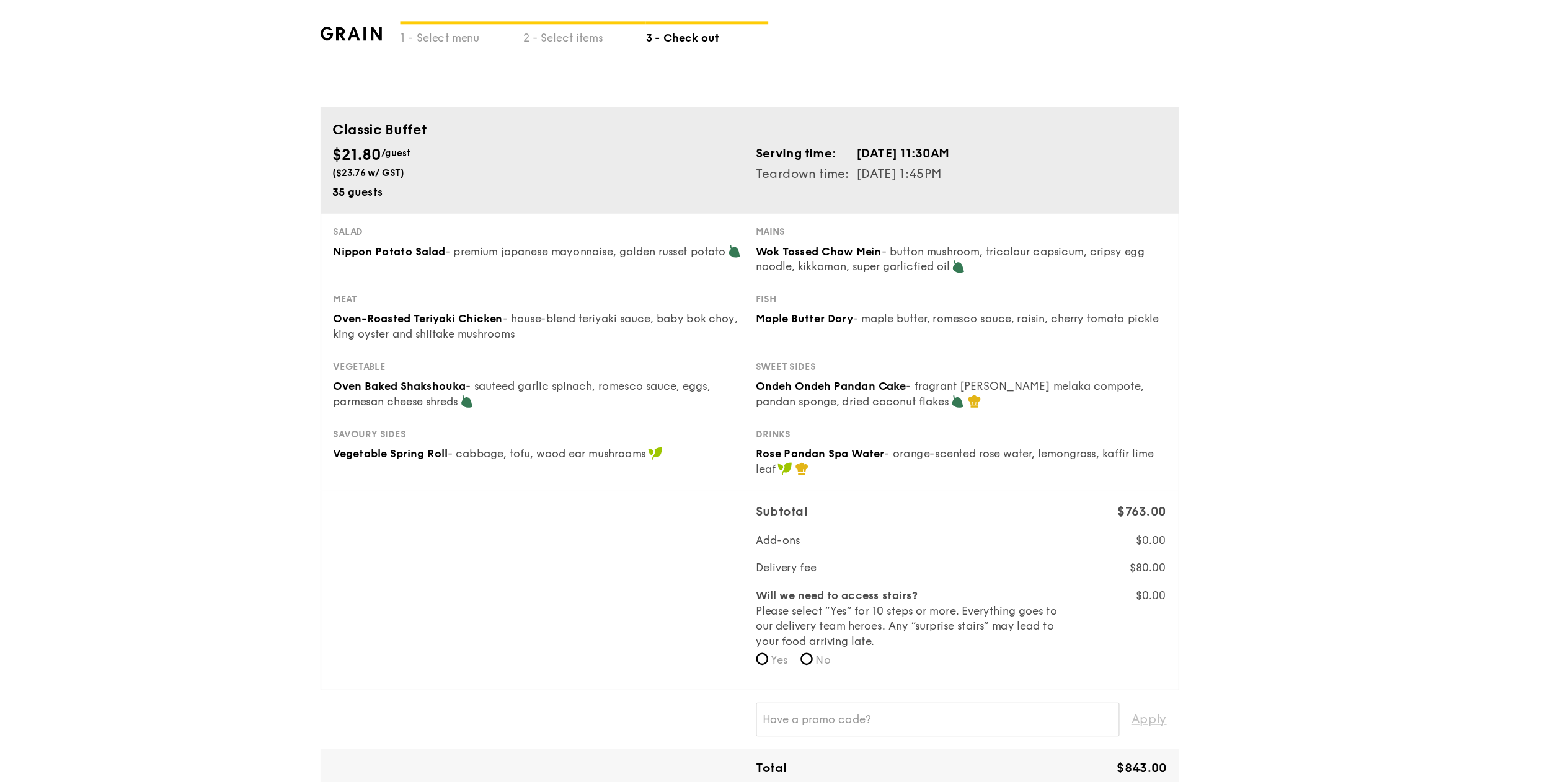
scroll to position [0, 0]
